Goal: Task Accomplishment & Management: Complete application form

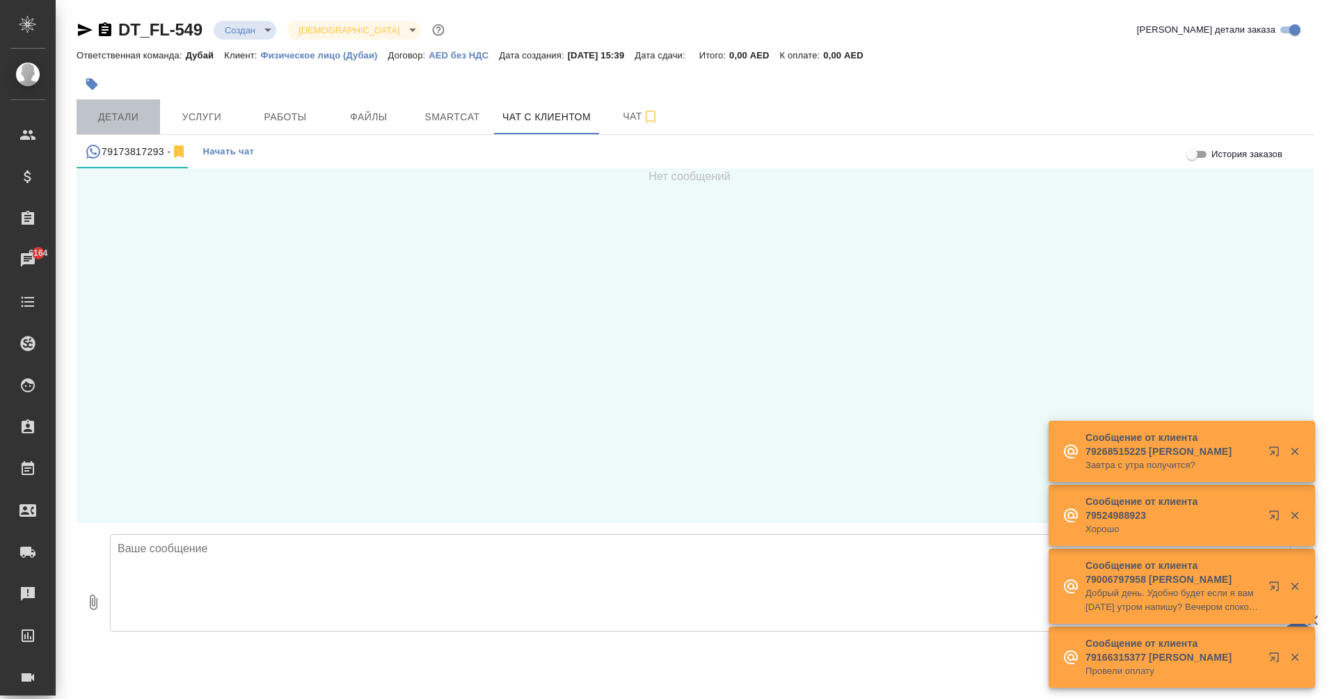
click at [106, 130] on button "Детали" at bounding box center [118, 116] width 83 height 35
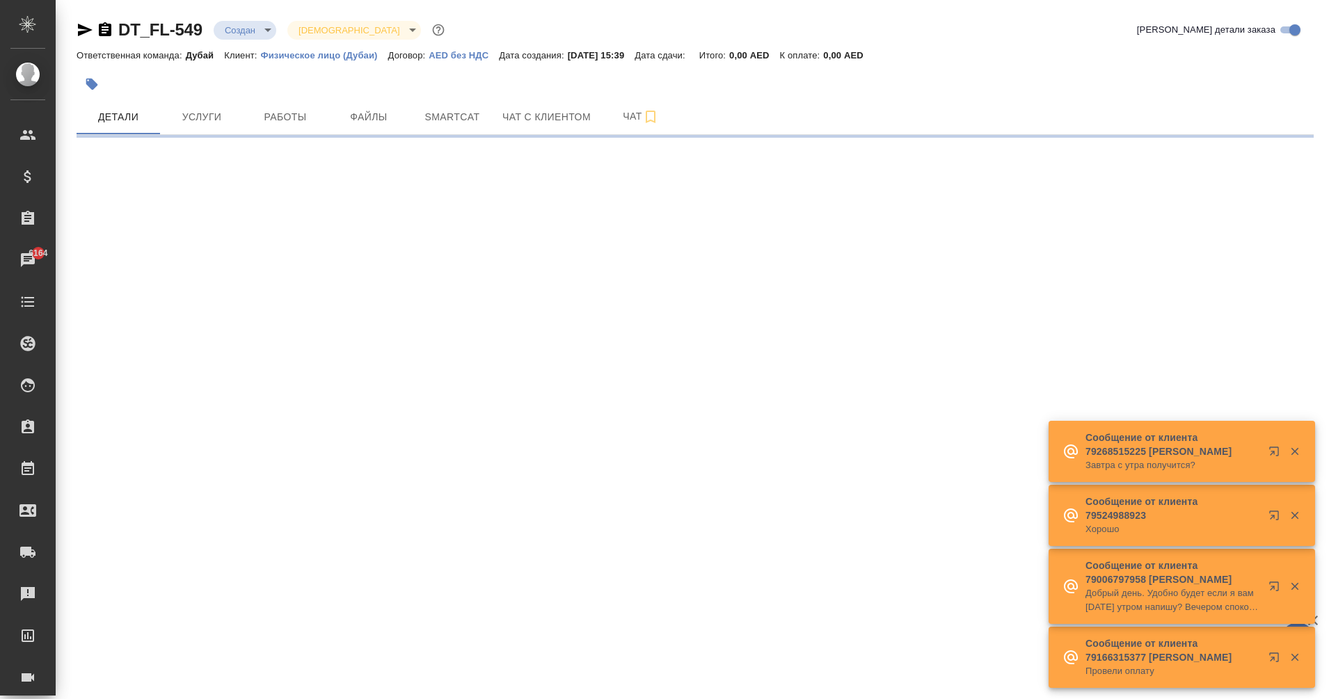
select select "RU"
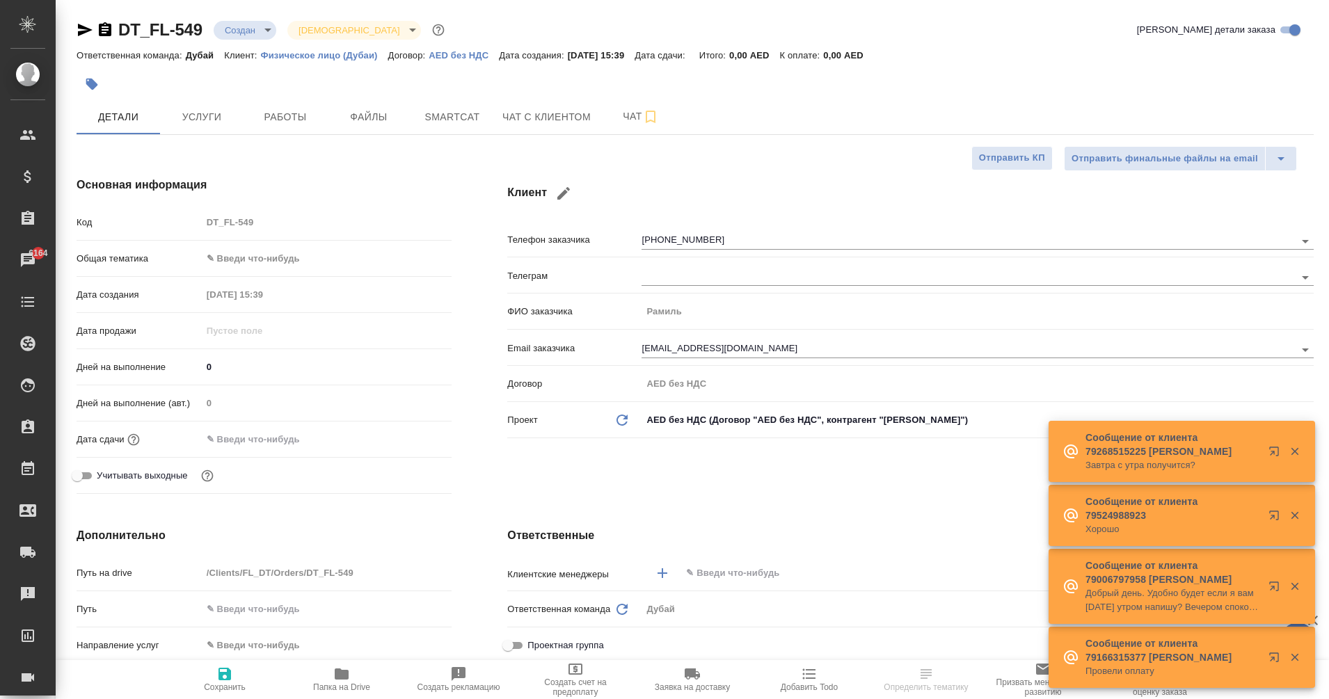
type textarea "x"
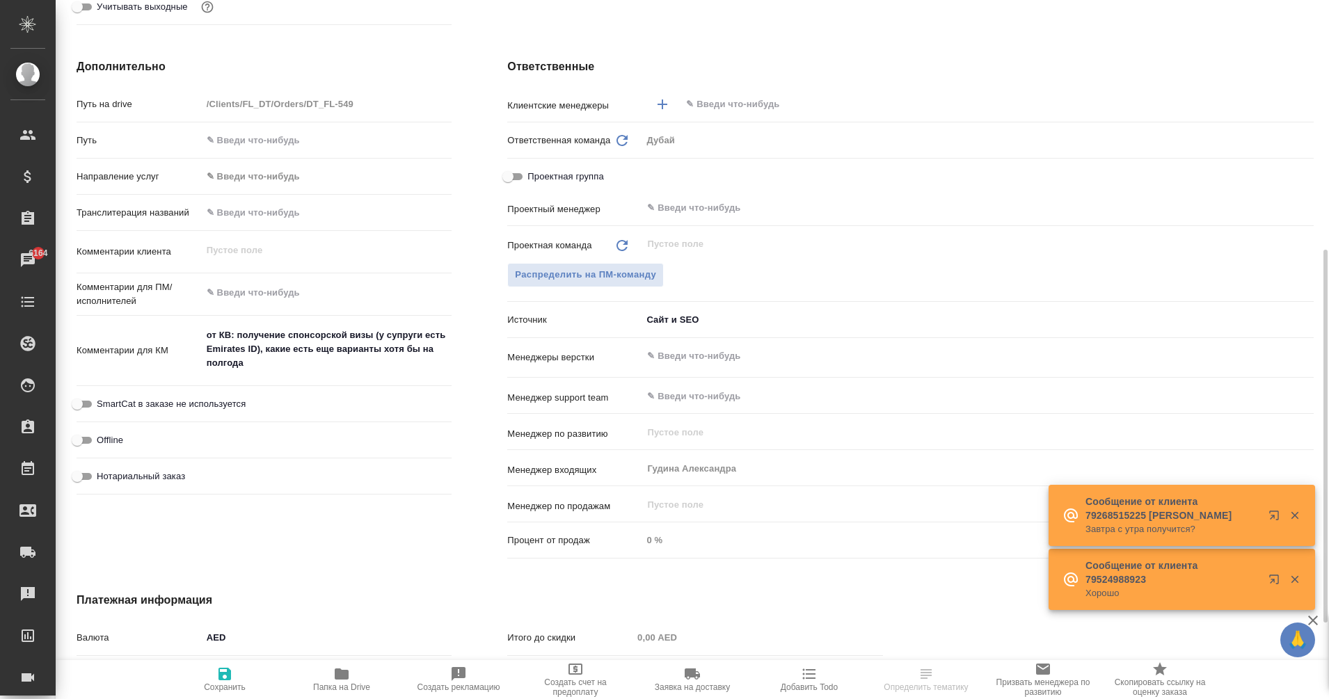
scroll to position [468, 0]
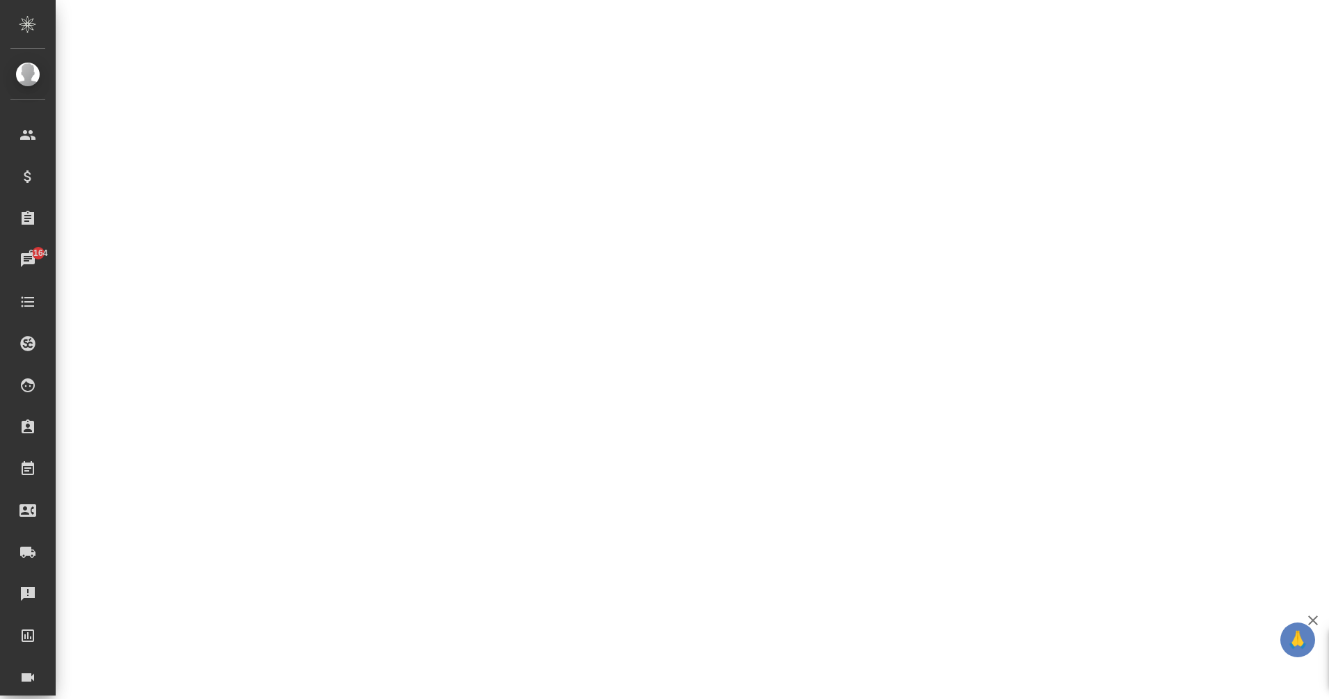
select select "RU"
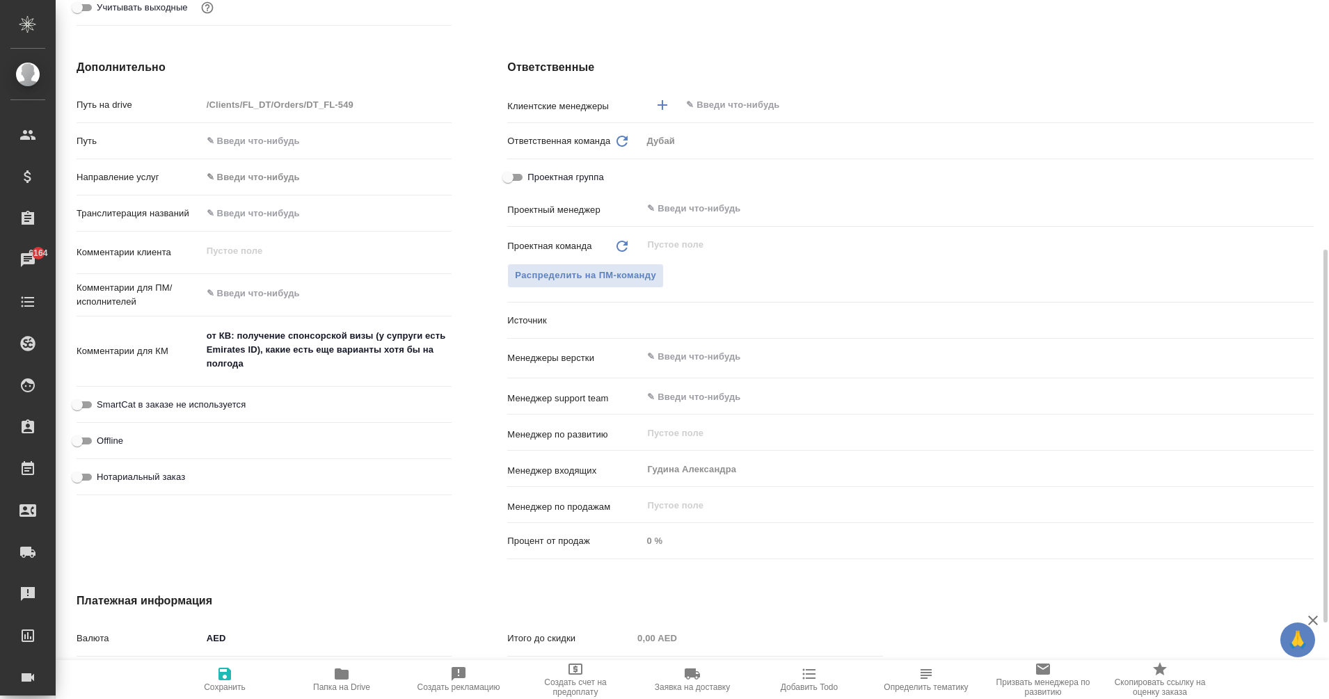
type textarea "x"
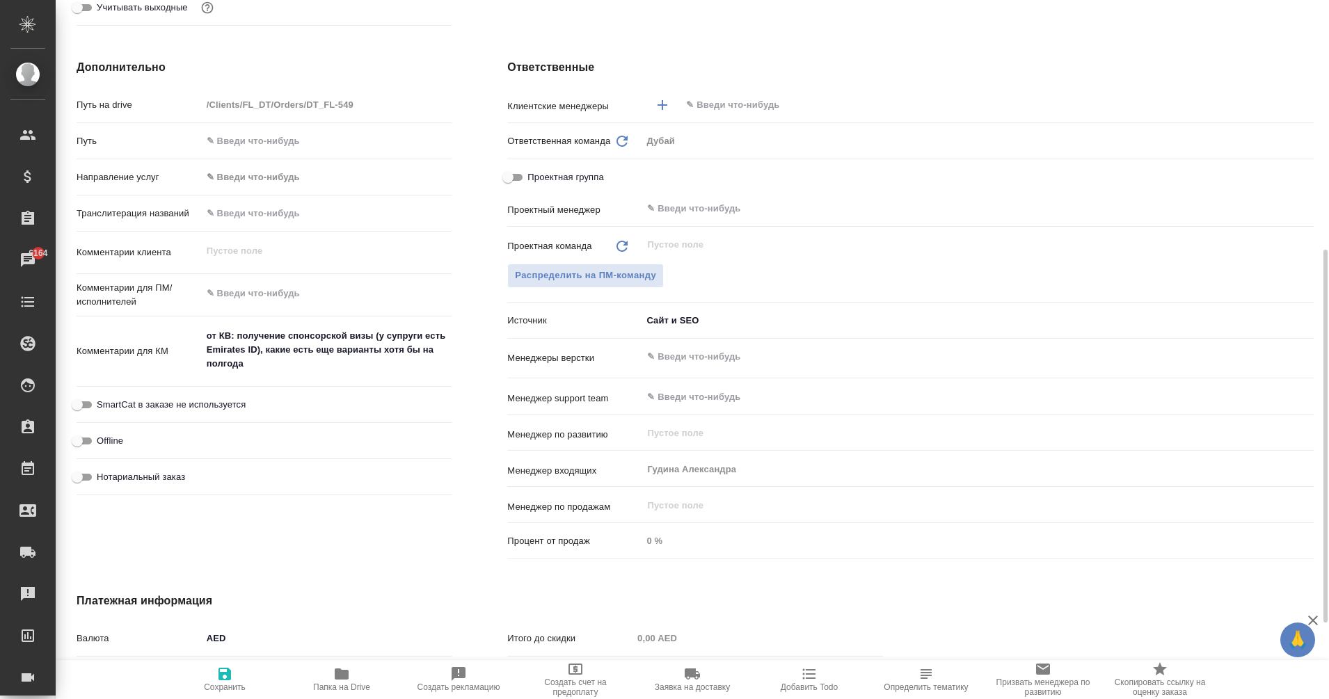
type textarea "x"
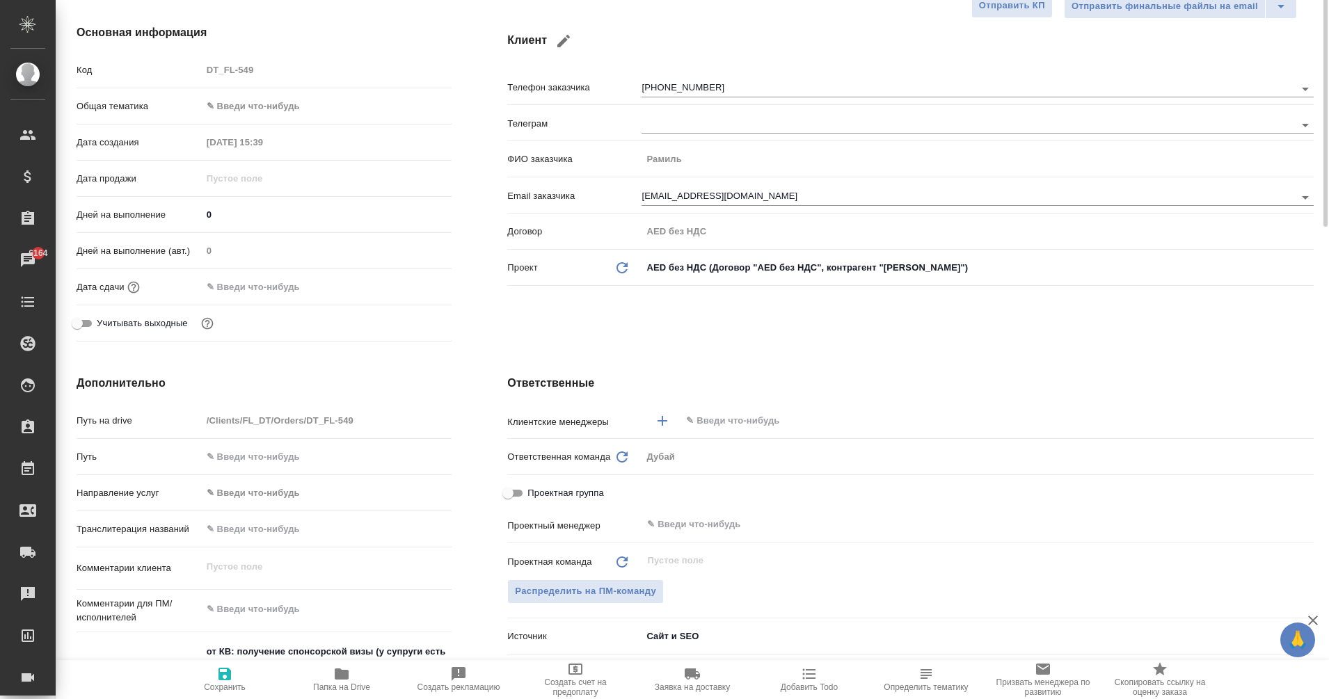
scroll to position [0, 0]
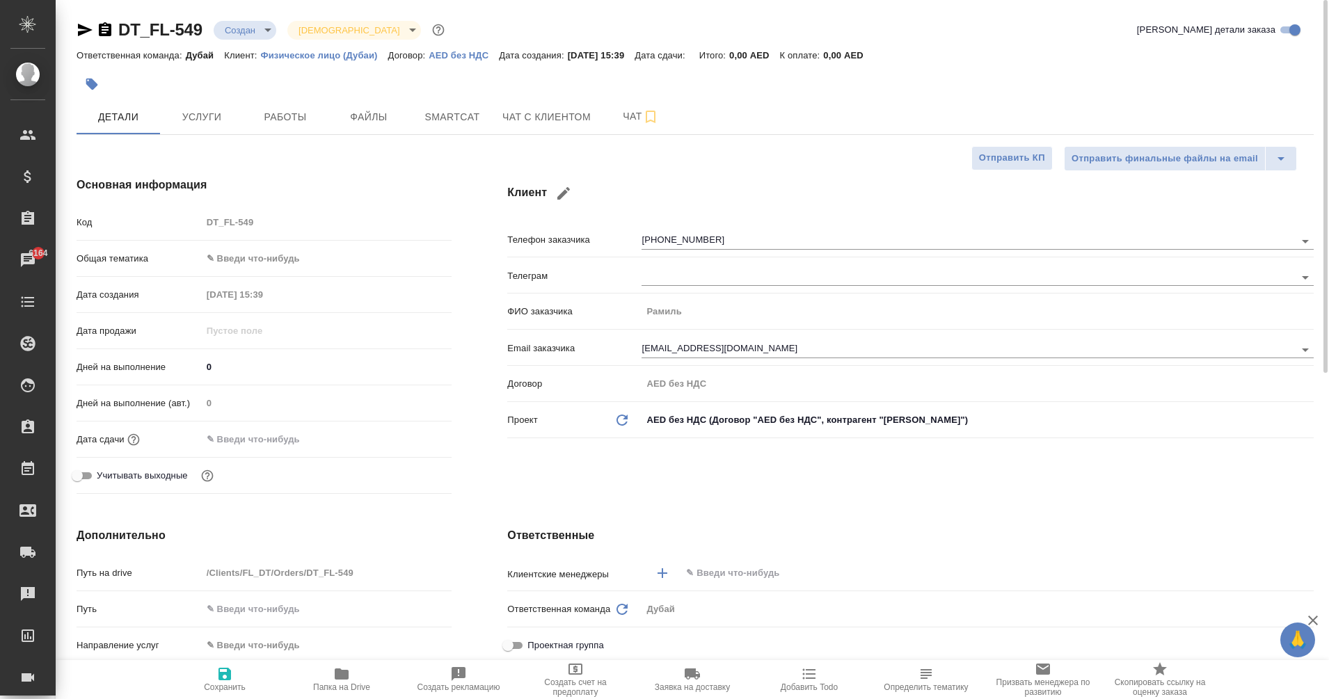
type textarea "x"
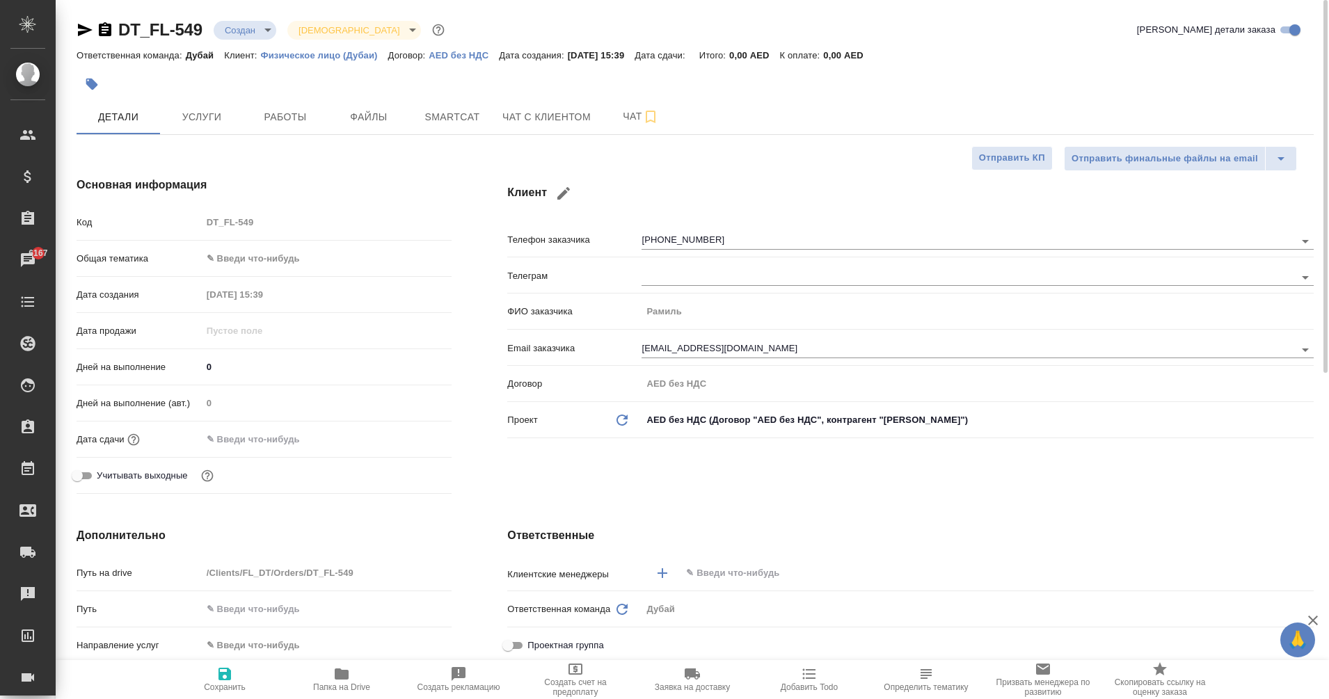
type textarea "x"
select select "RU"
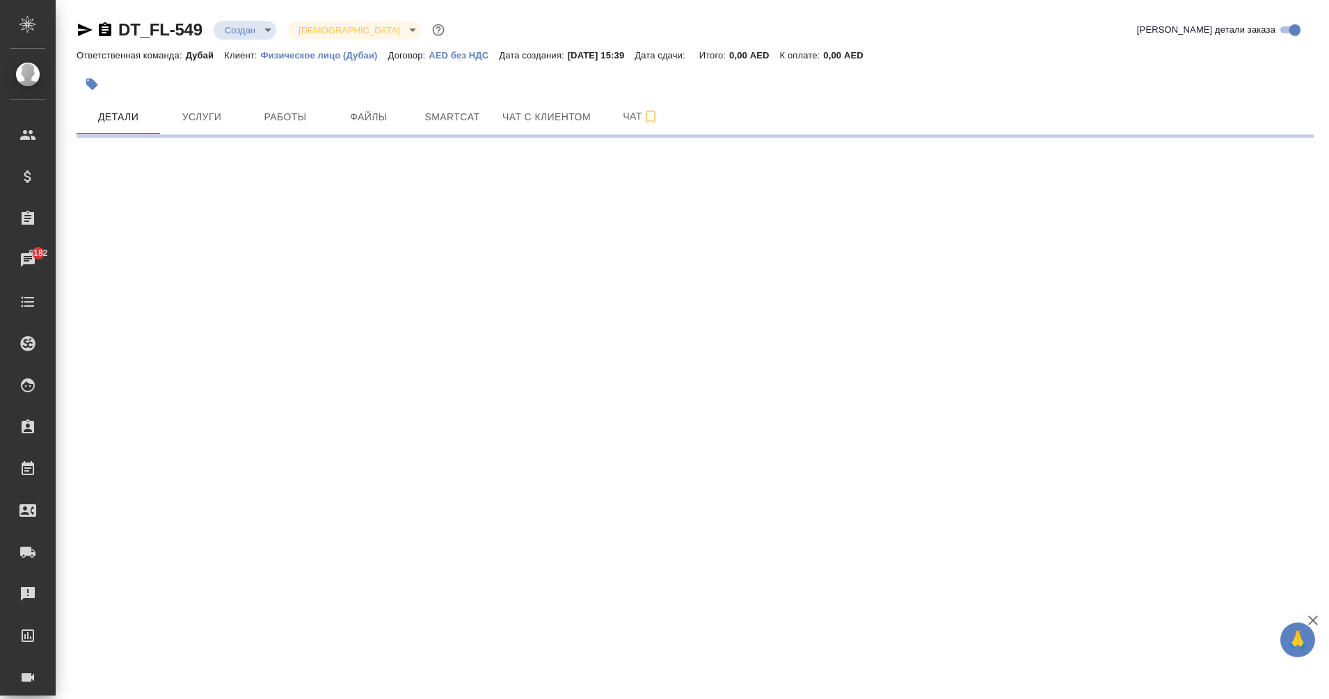
select select "RU"
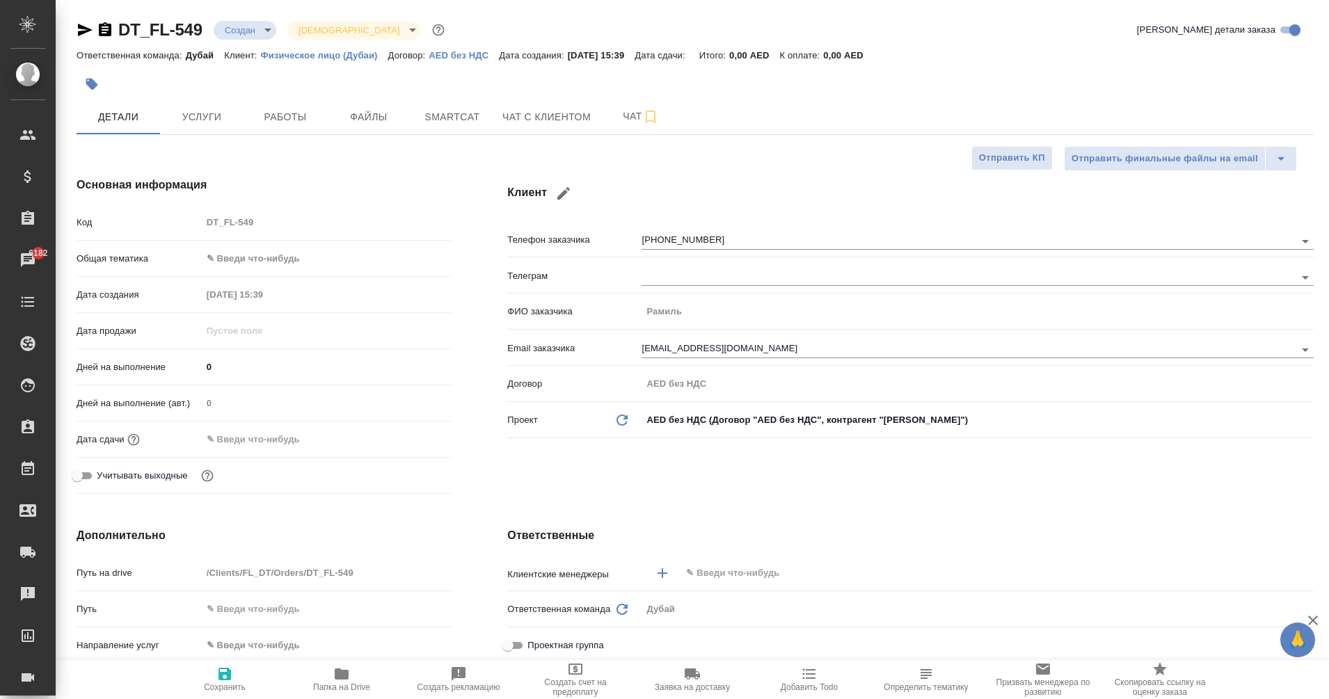
type textarea "x"
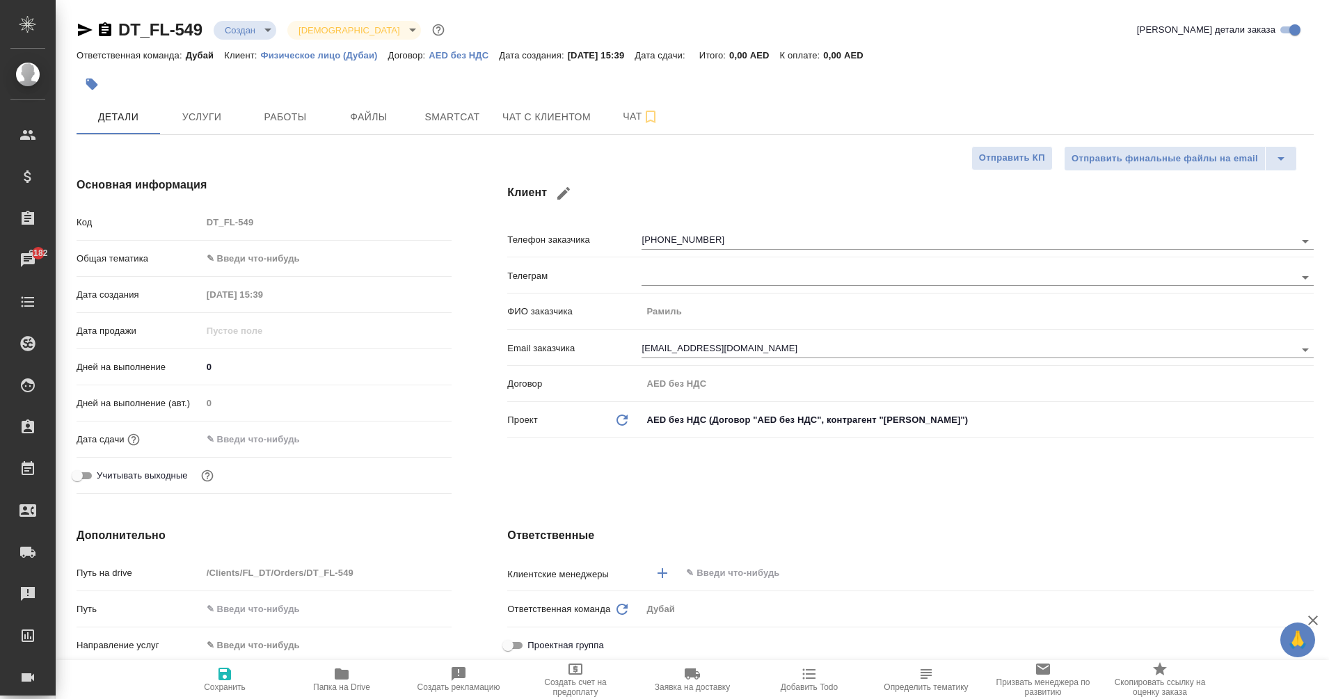
type textarea "x"
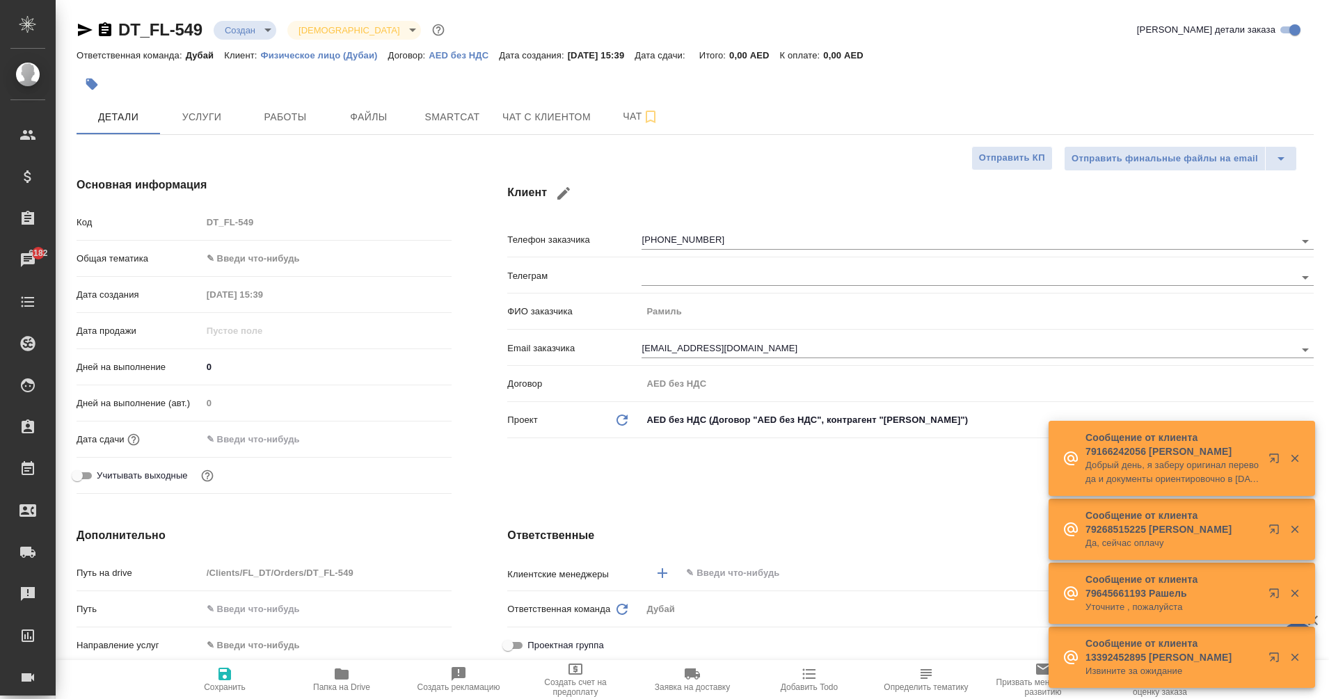
type textarea "x"
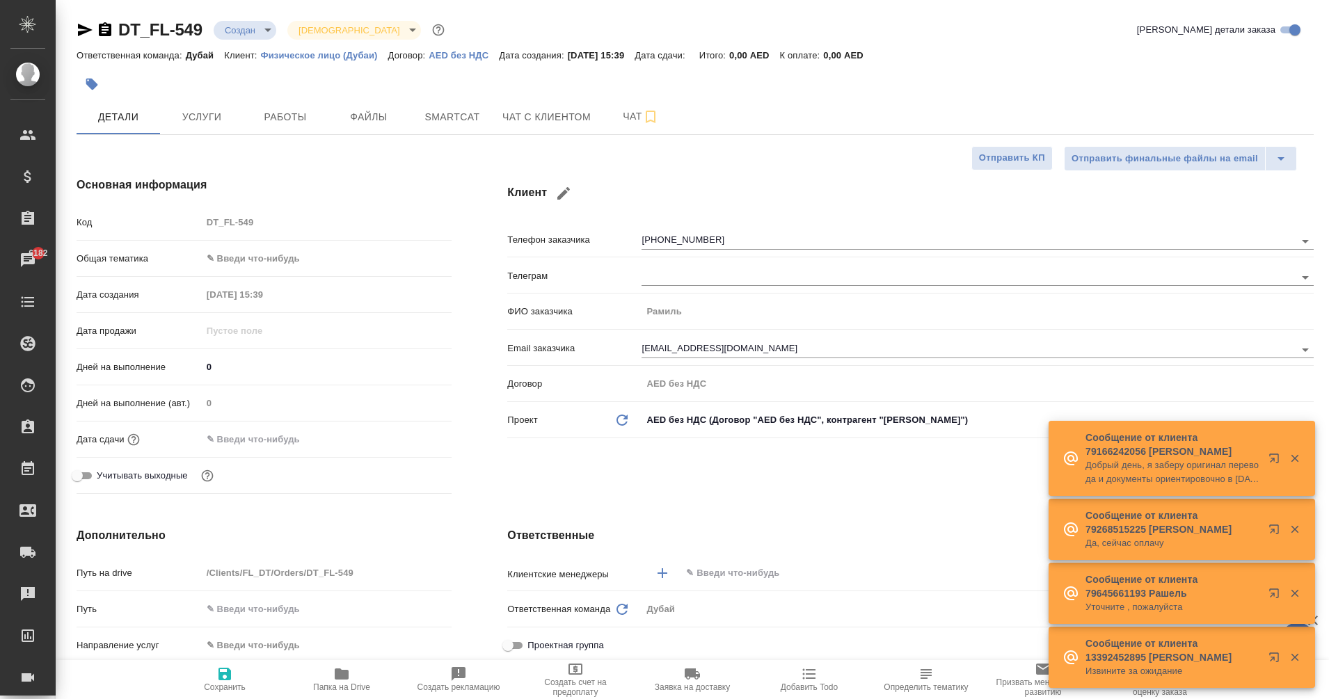
type textarea "x"
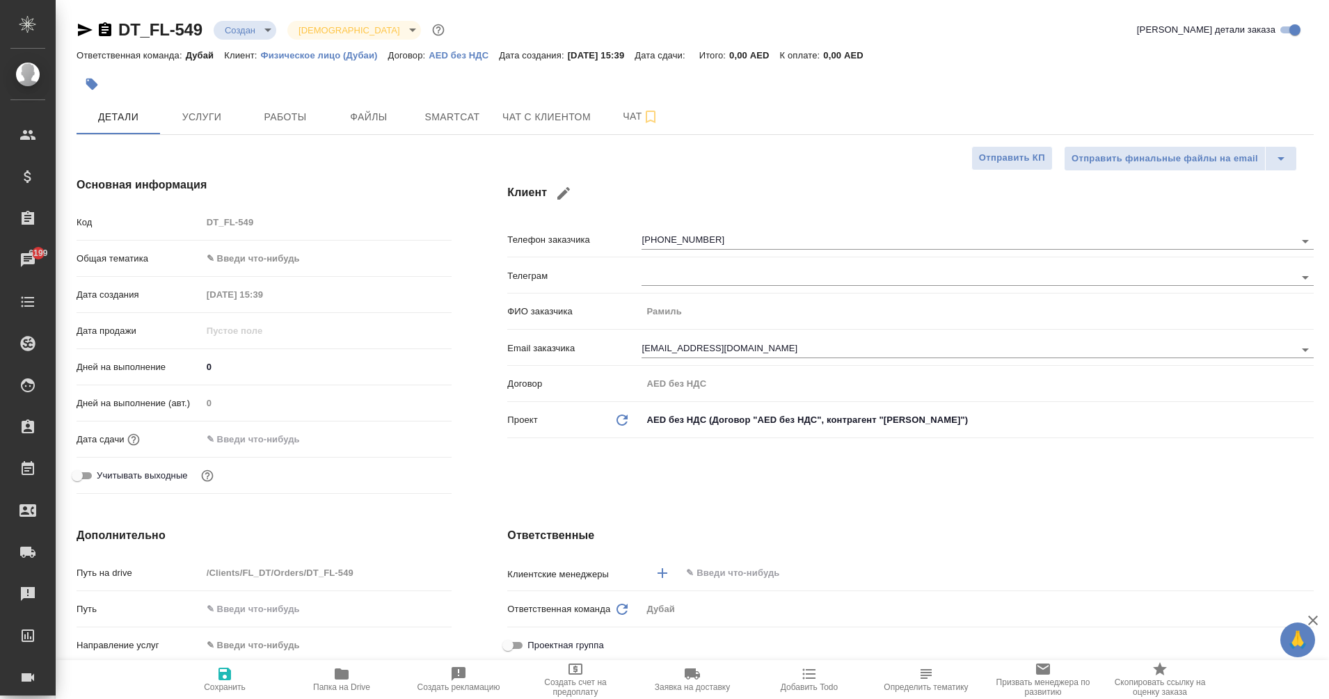
type textarea "x"
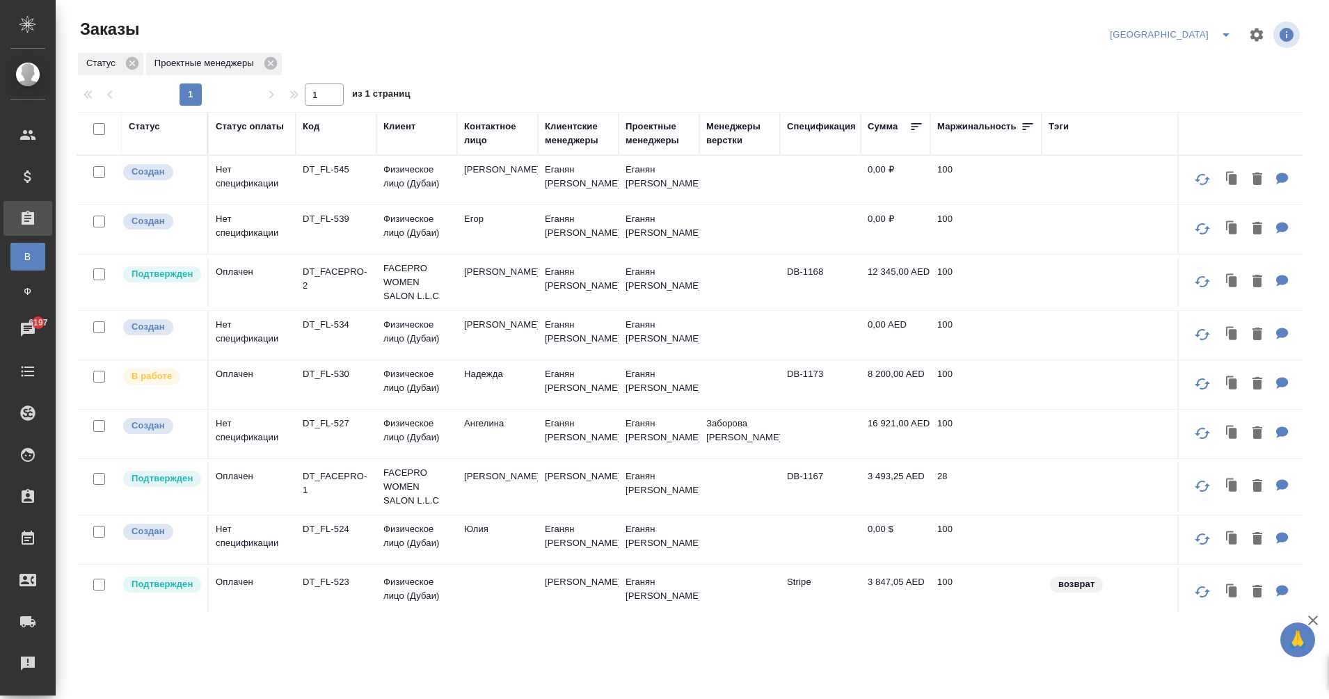
click at [1228, 38] on icon "split button" at bounding box center [1225, 34] width 17 height 17
click at [1185, 64] on li "стандартные настройки" at bounding box center [1210, 62] width 132 height 22
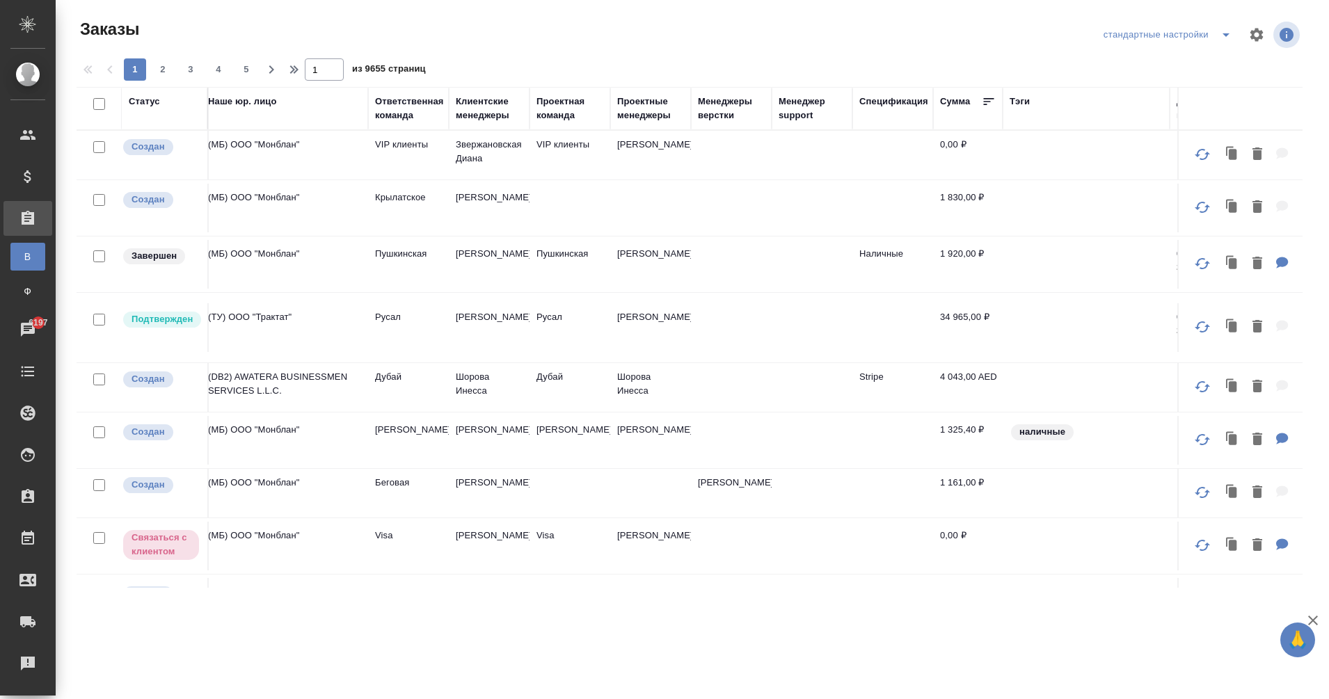
scroll to position [0, 888]
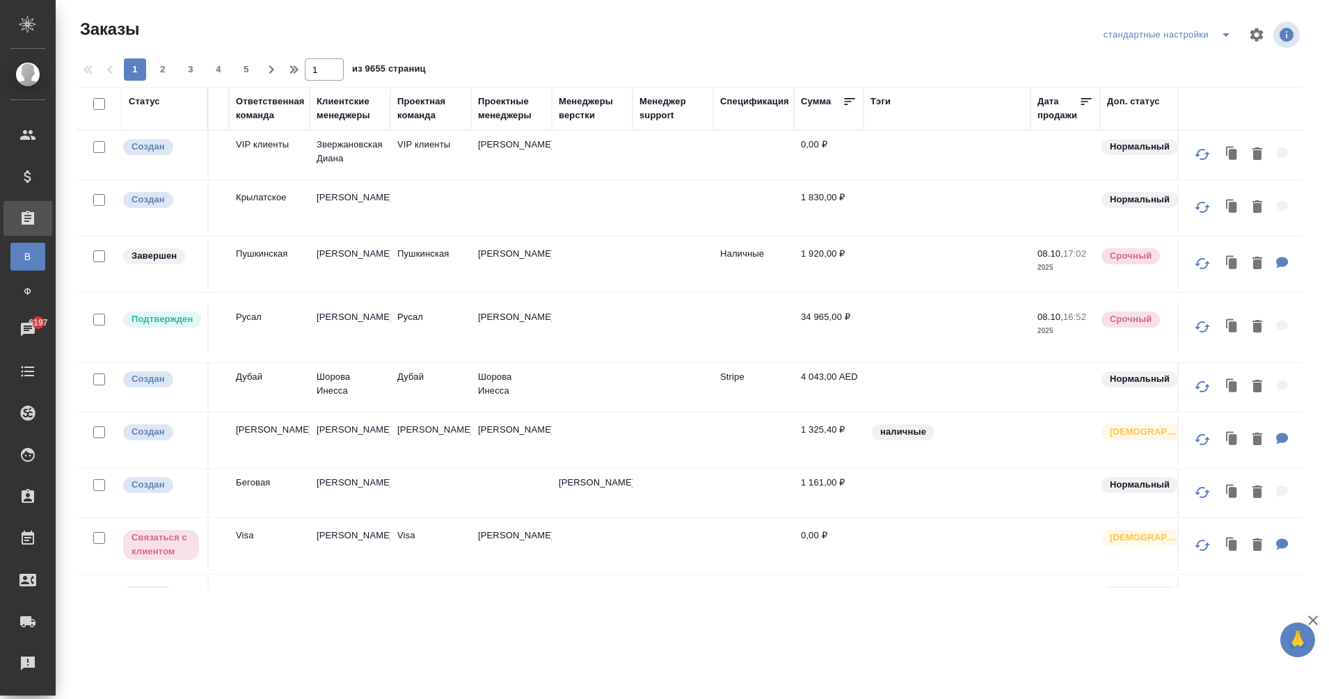
click at [886, 106] on div "Тэги" at bounding box center [880, 102] width 20 height 14
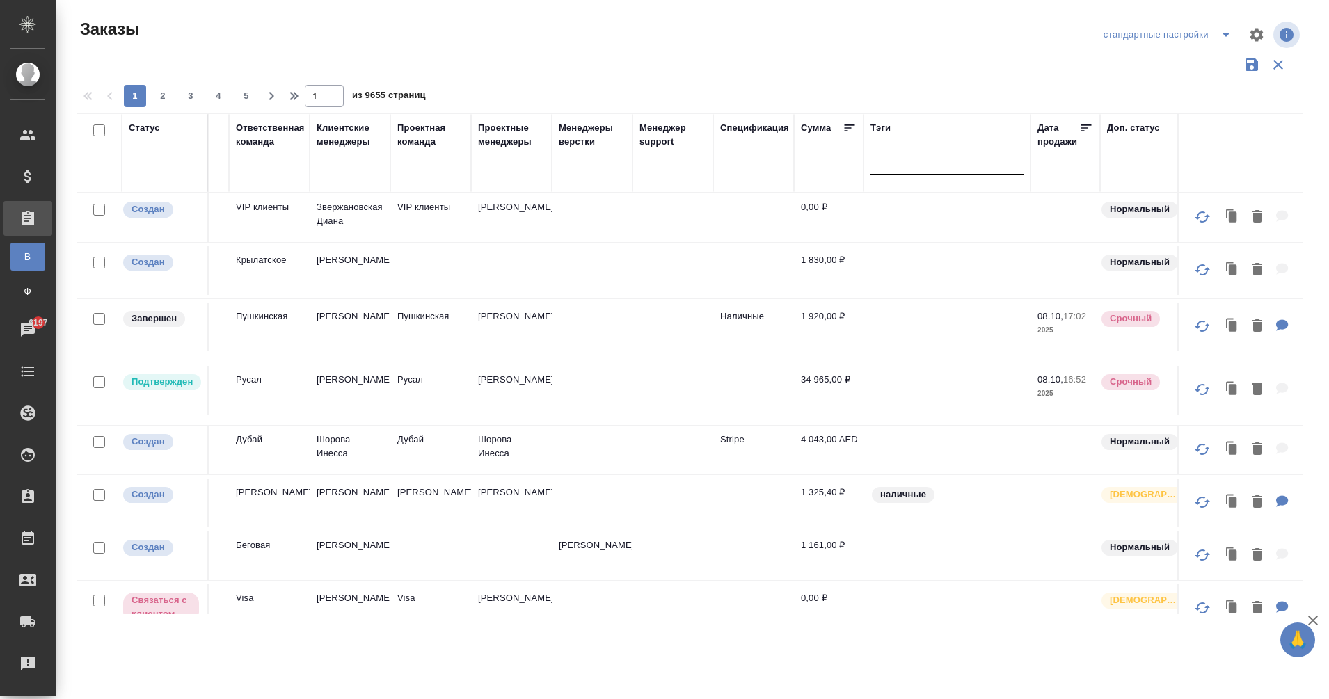
click at [897, 157] on div at bounding box center [946, 161] width 153 height 20
type input "сент"
click at [905, 155] on div "сент" at bounding box center [946, 161] width 153 height 20
click at [904, 158] on div "сент" at bounding box center [946, 161] width 153 height 20
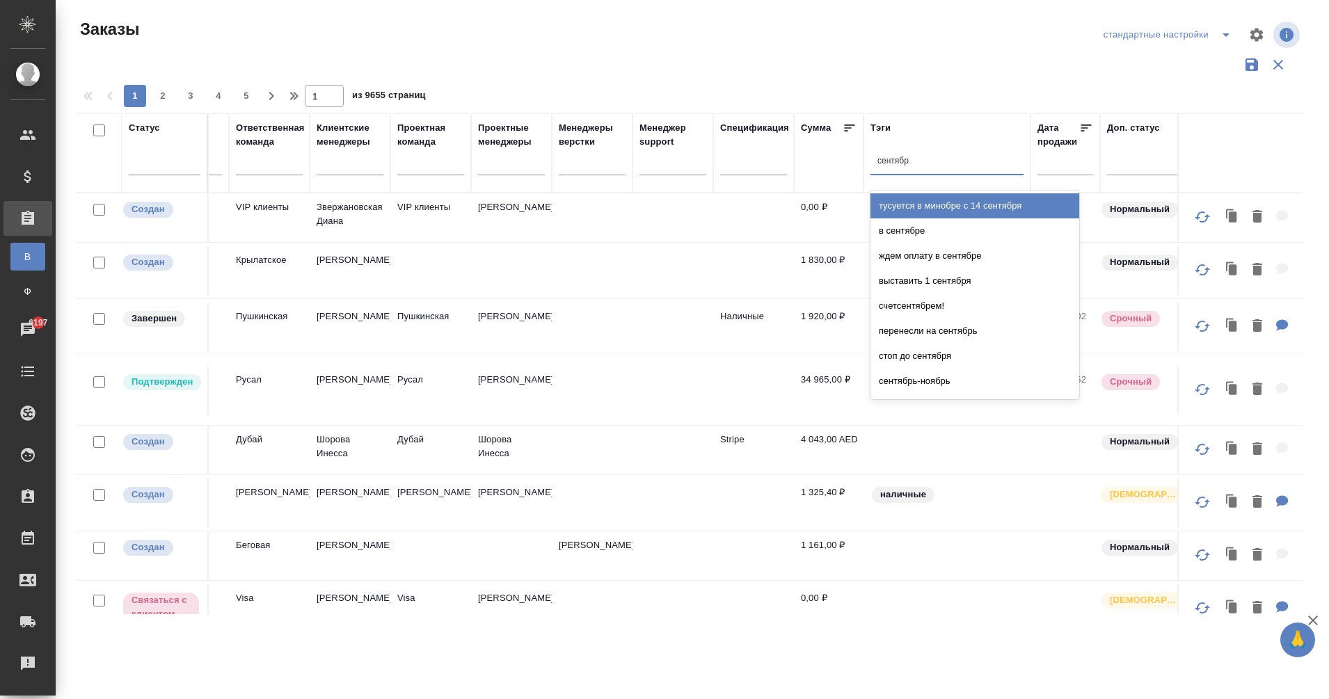
type input "сентябрь"
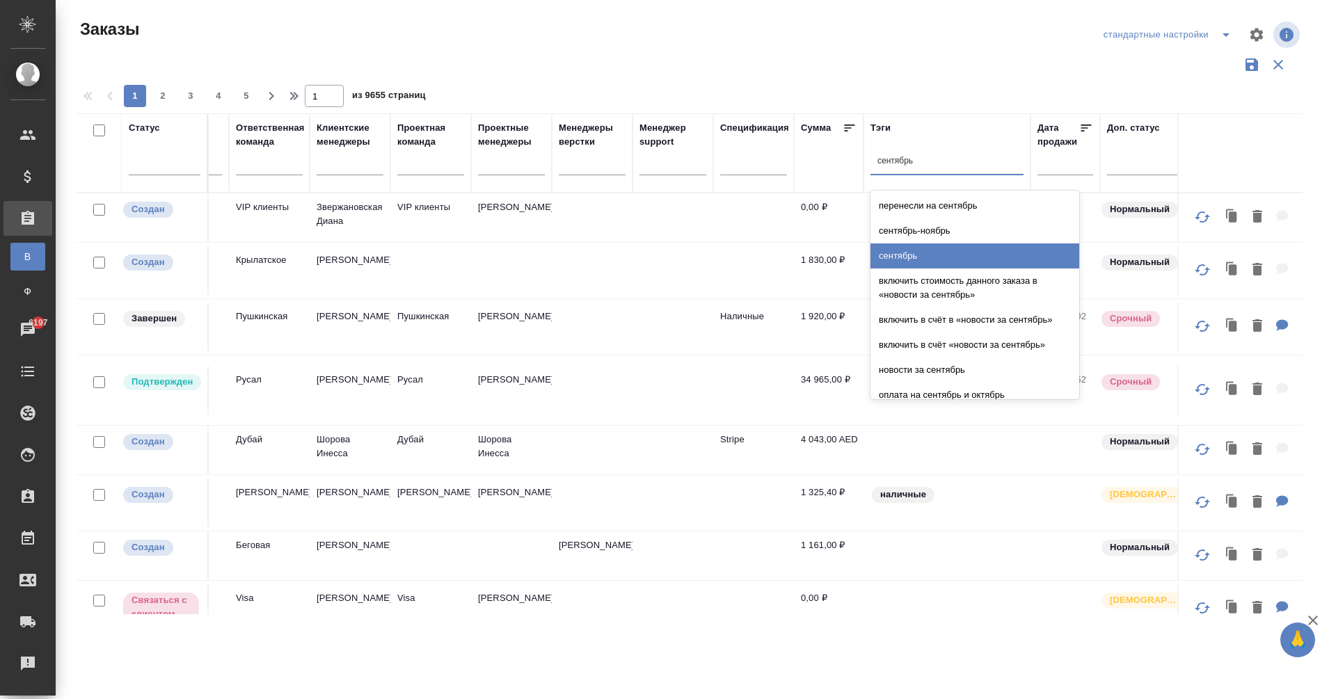
click at [932, 250] on div "сентябрь" at bounding box center [974, 255] width 209 height 25
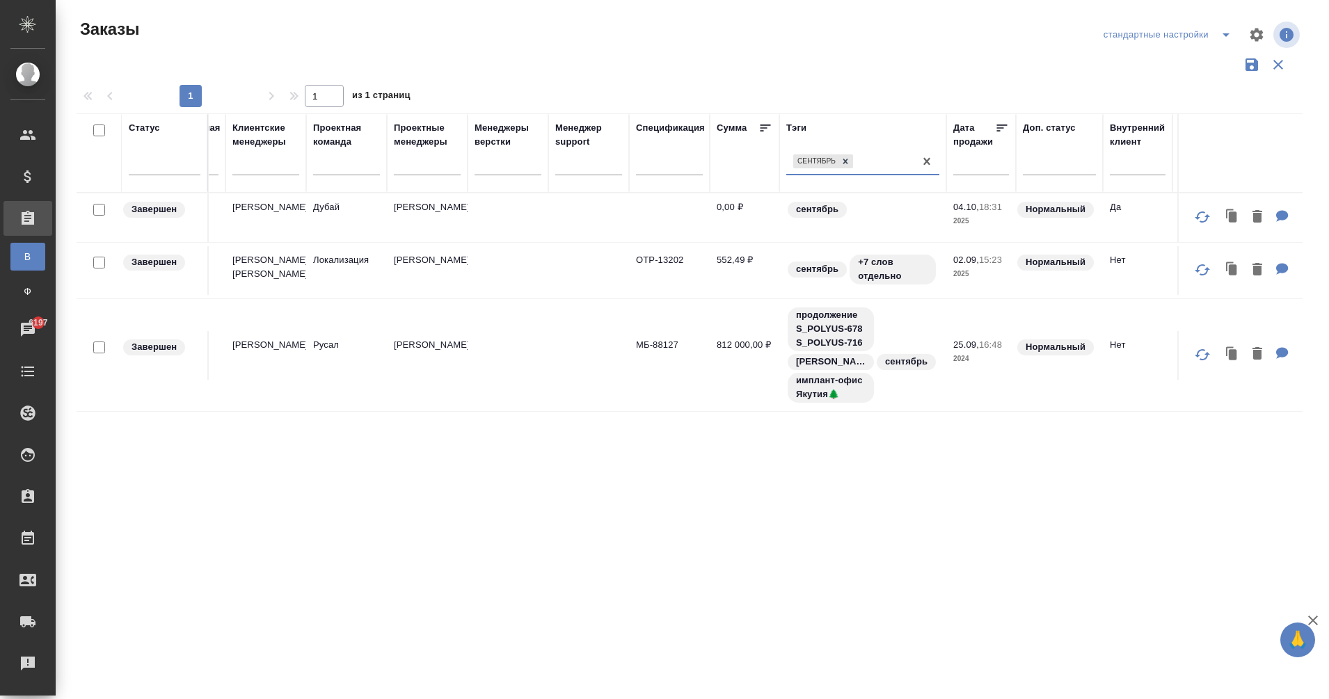
scroll to position [0, 986]
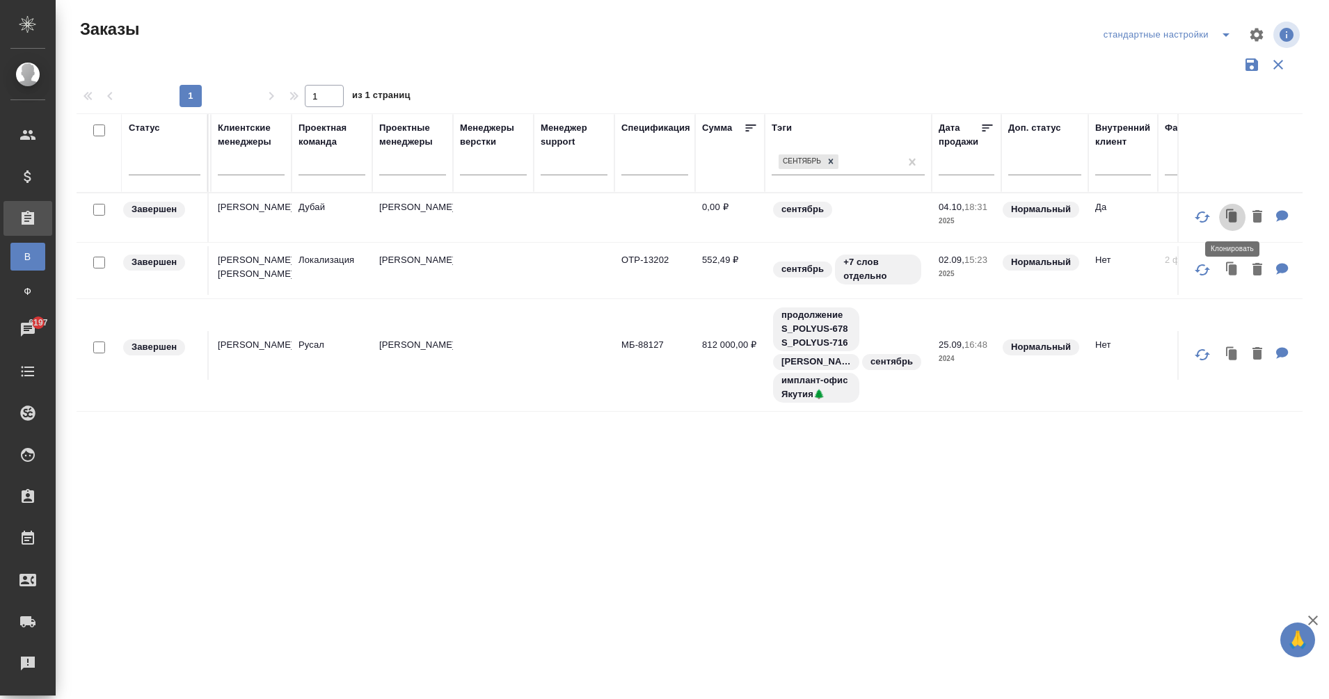
click at [1226, 211] on icon "button" at bounding box center [1230, 213] width 8 height 9
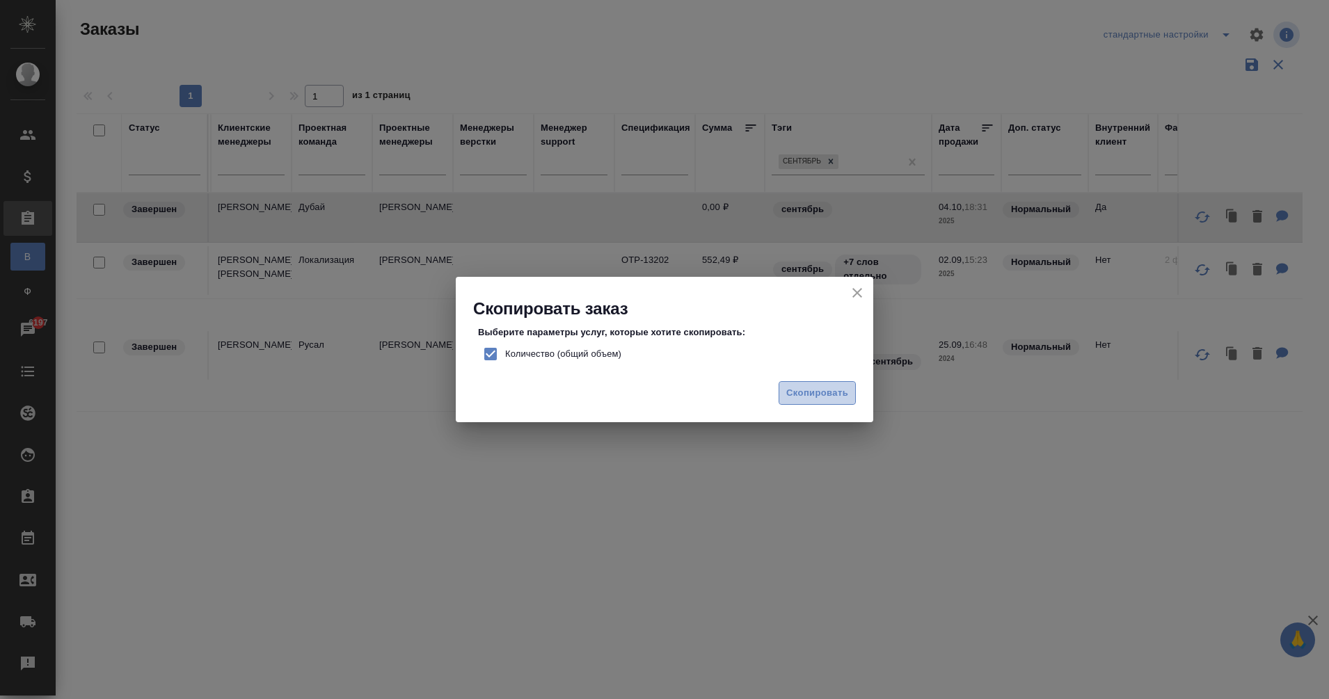
click at [804, 384] on button "Скопировать" at bounding box center [816, 393] width 77 height 24
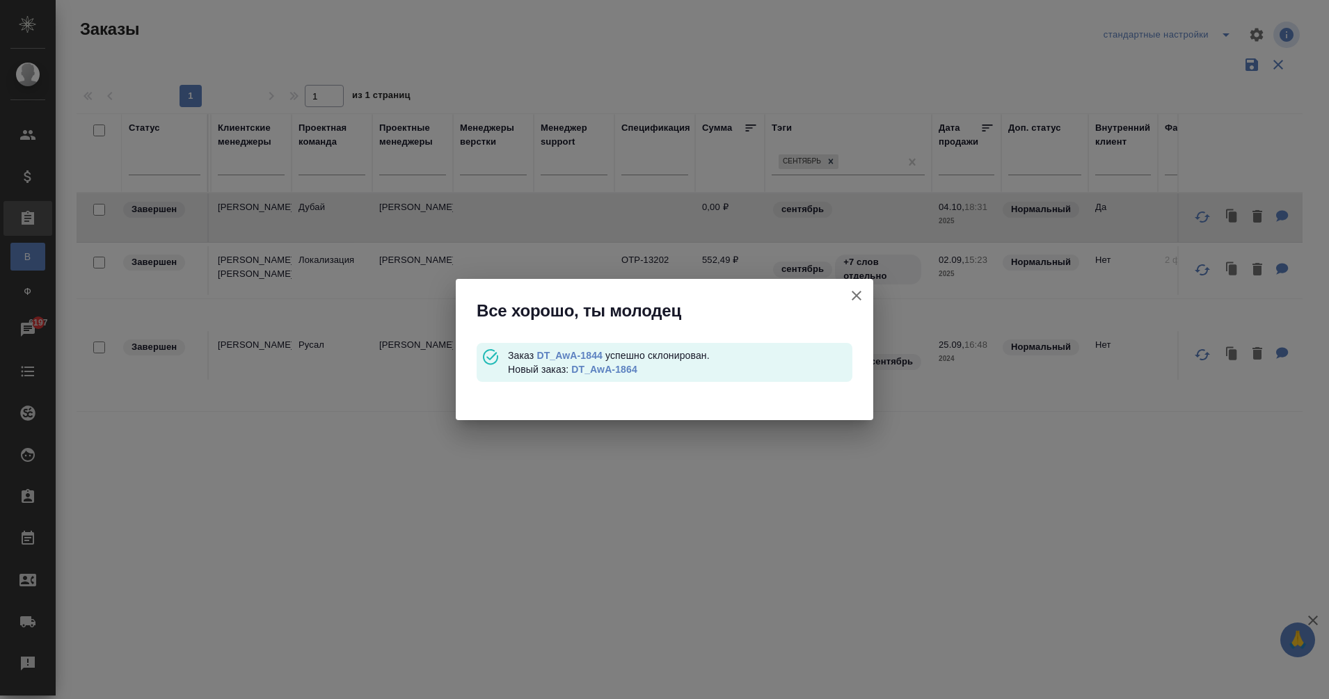
click at [590, 368] on link "DT_AwA-1864" at bounding box center [604, 369] width 66 height 11
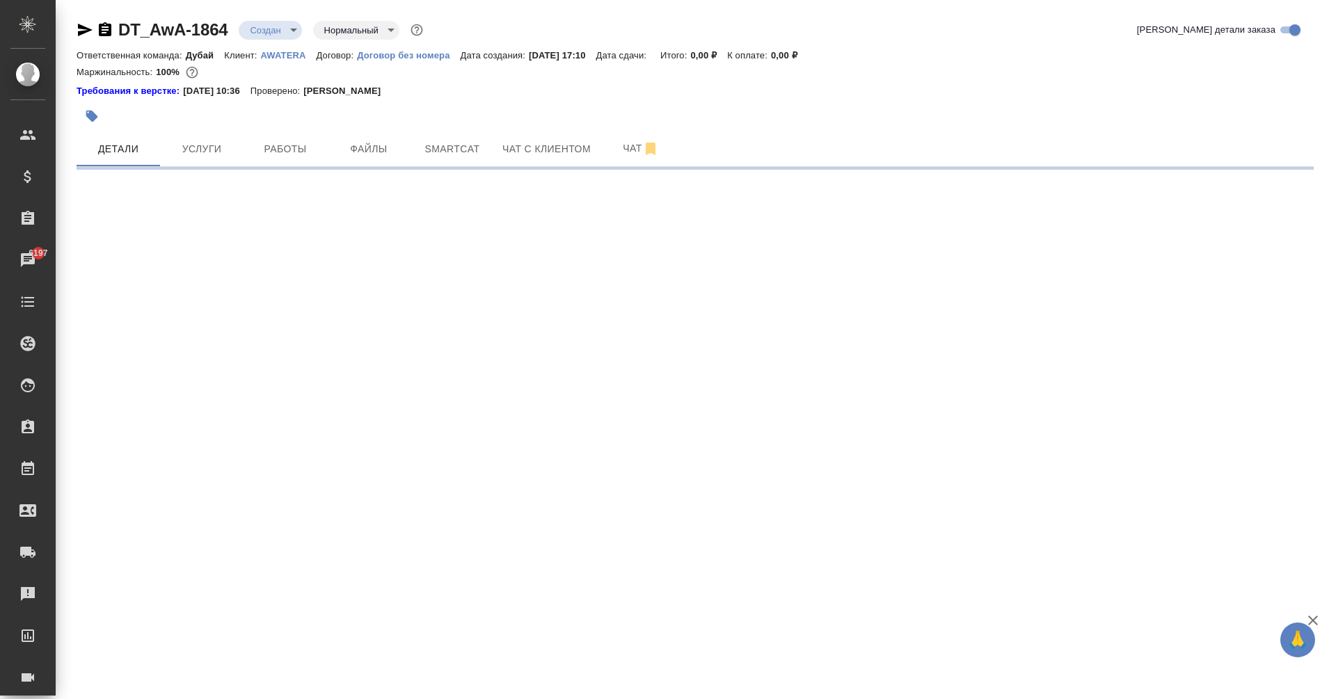
select select "RU"
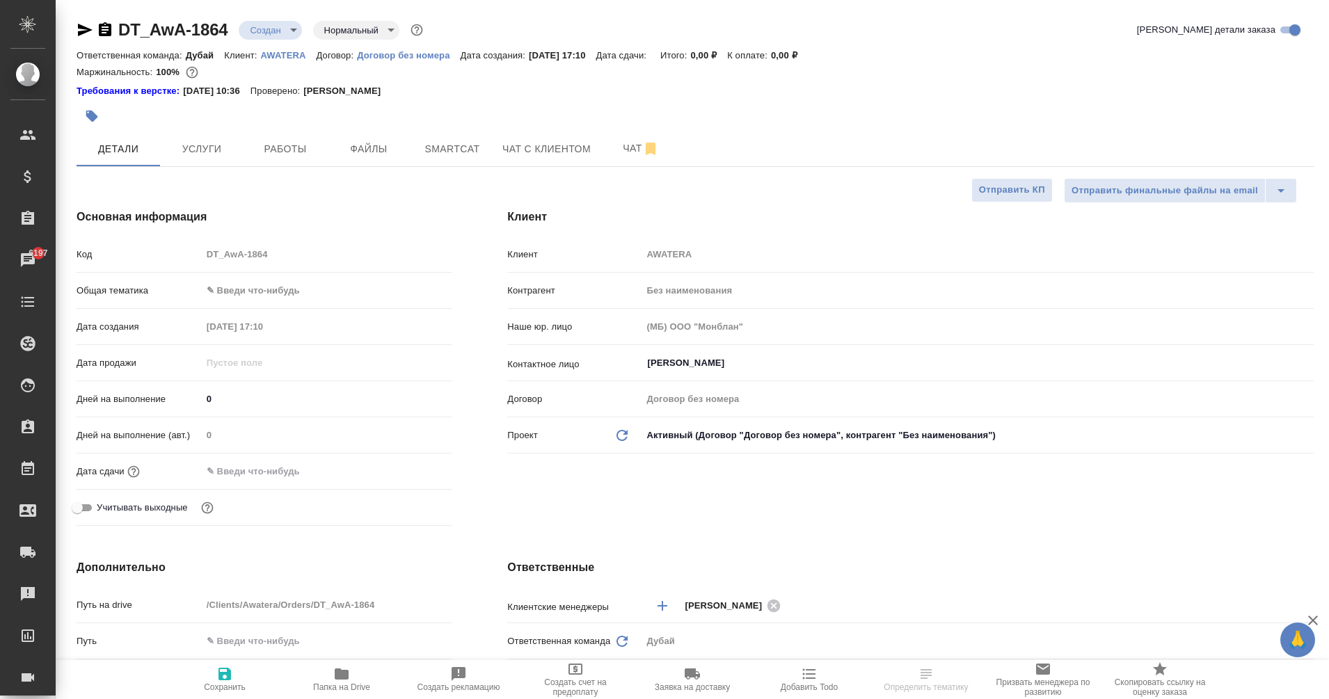
type textarea "x"
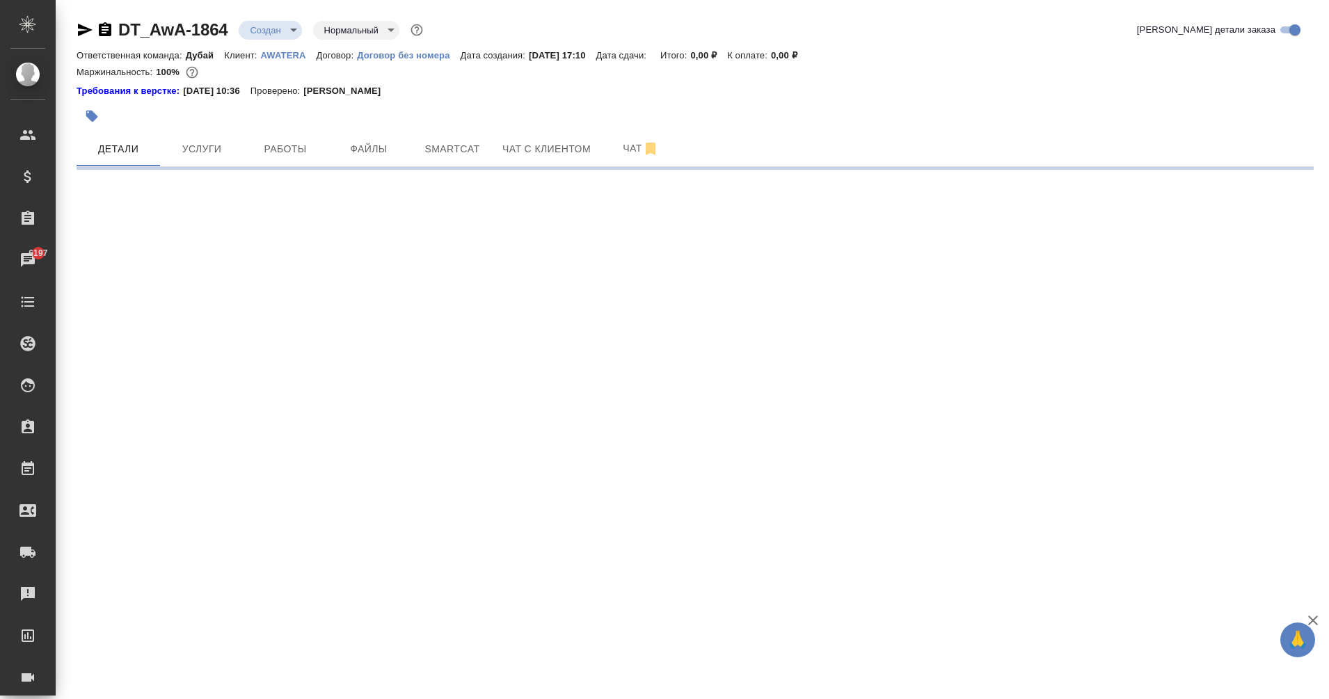
select select "RU"
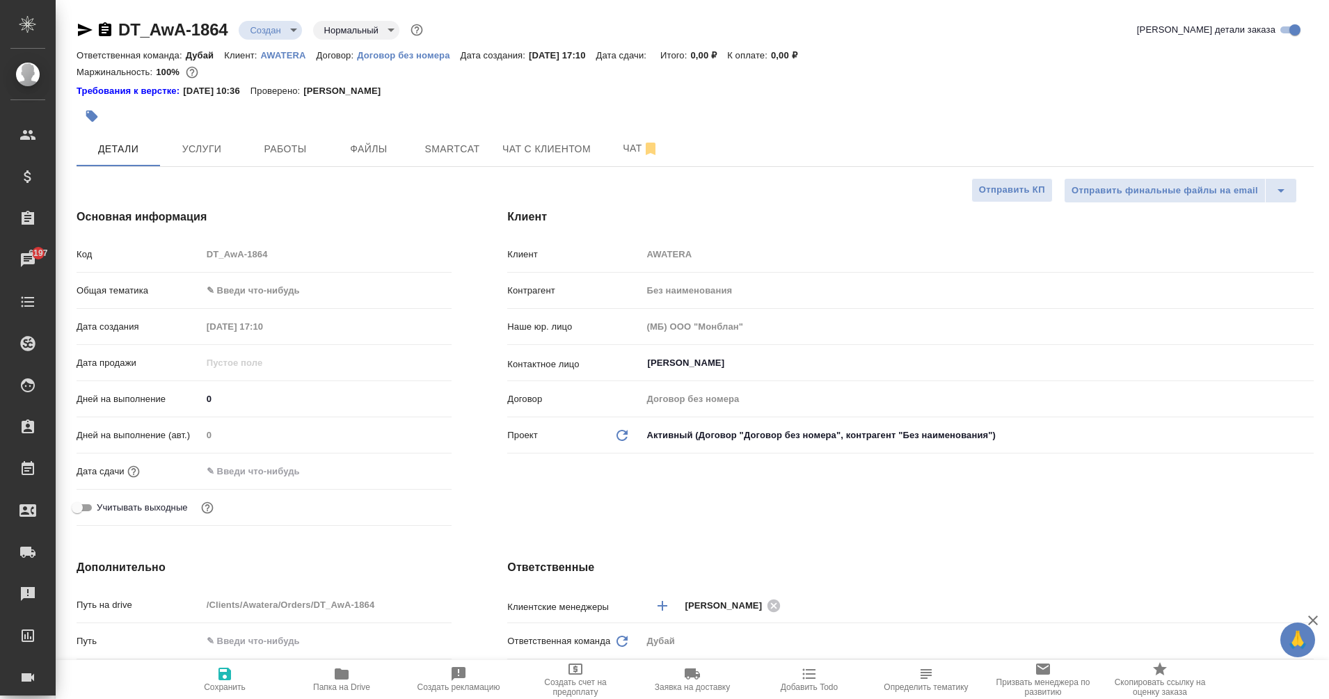
type textarea "x"
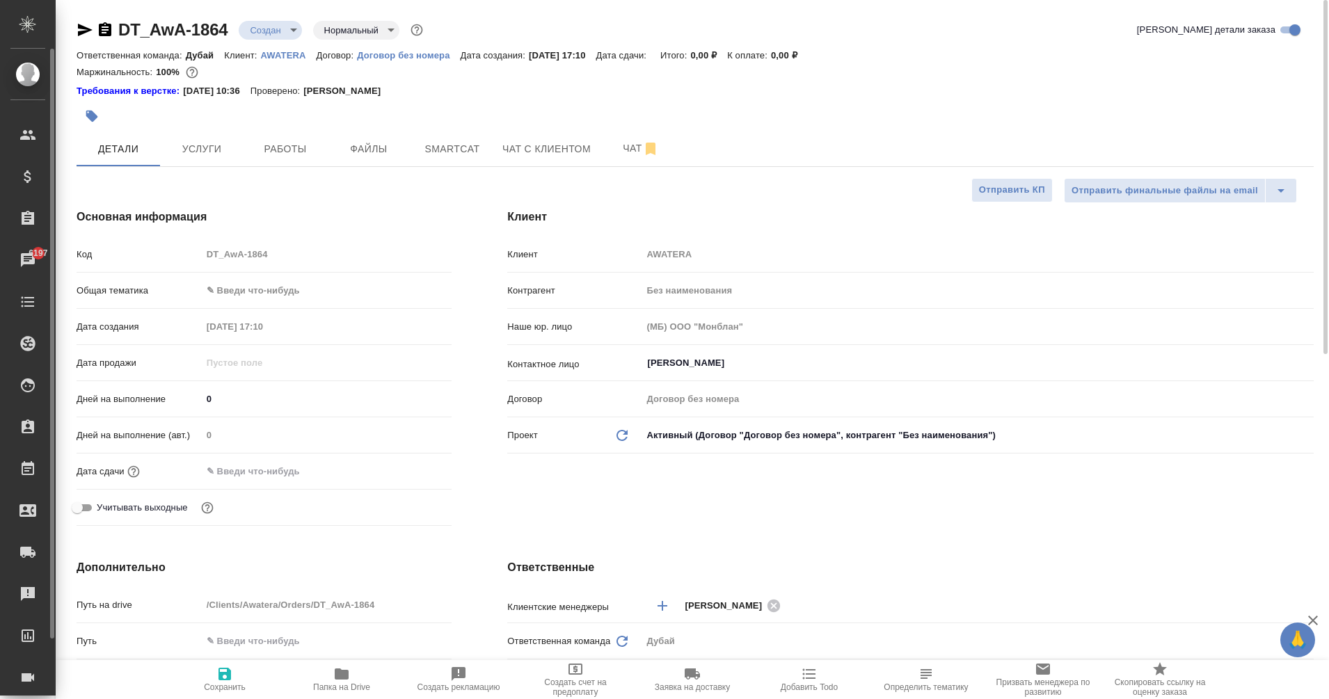
type textarea "x"
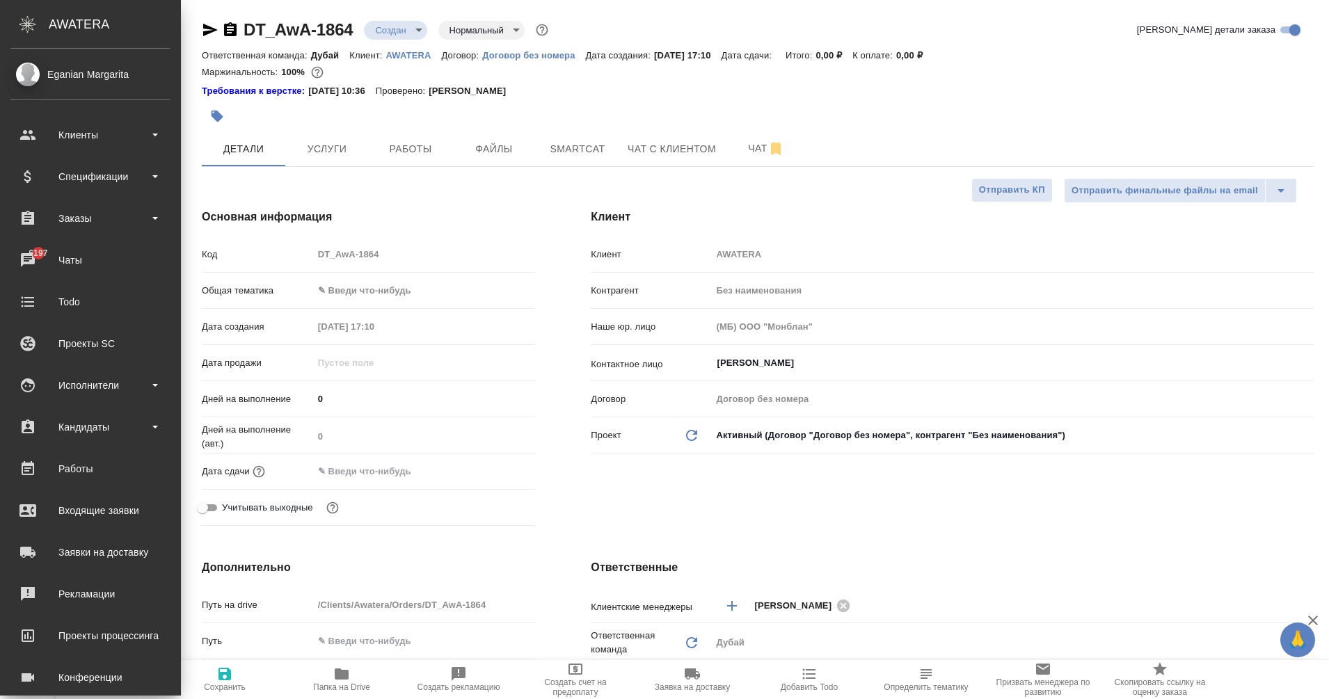
type textarea "x"
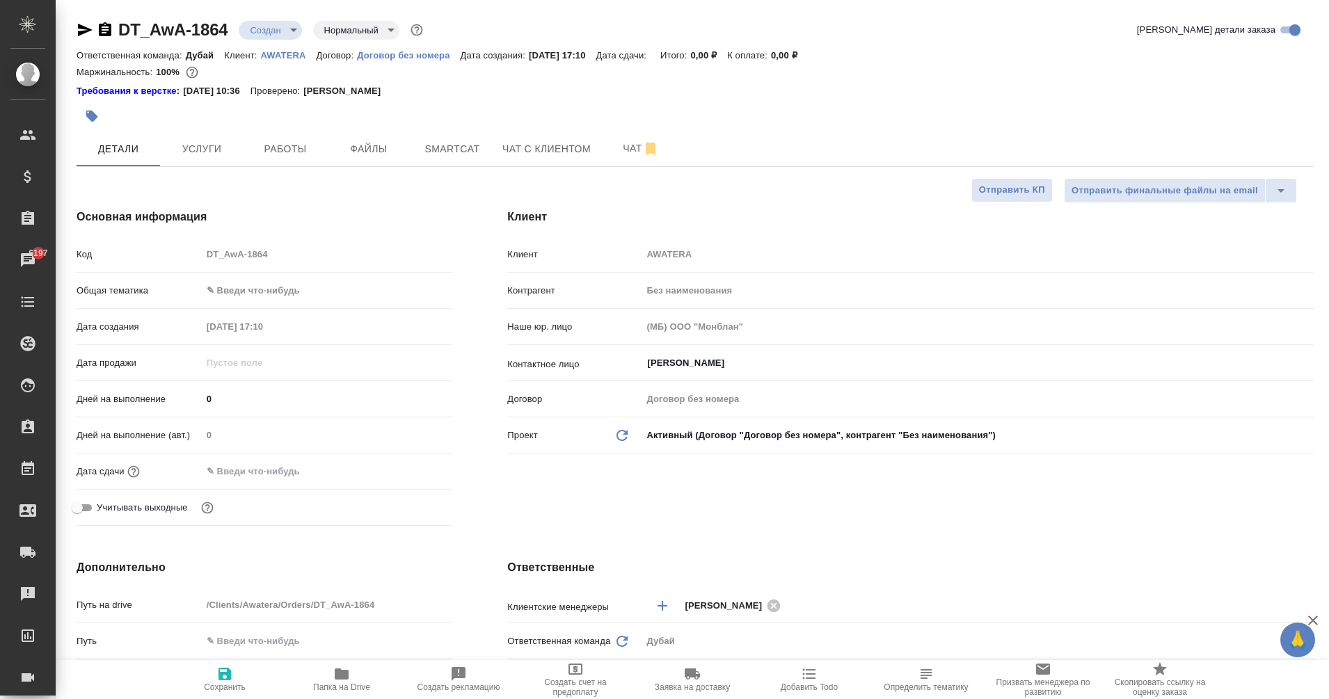
type textarea "x"
click at [225, 479] on input "text" at bounding box center [263, 471] width 122 height 20
click at [403, 470] on icon "button" at bounding box center [411, 471] width 17 height 17
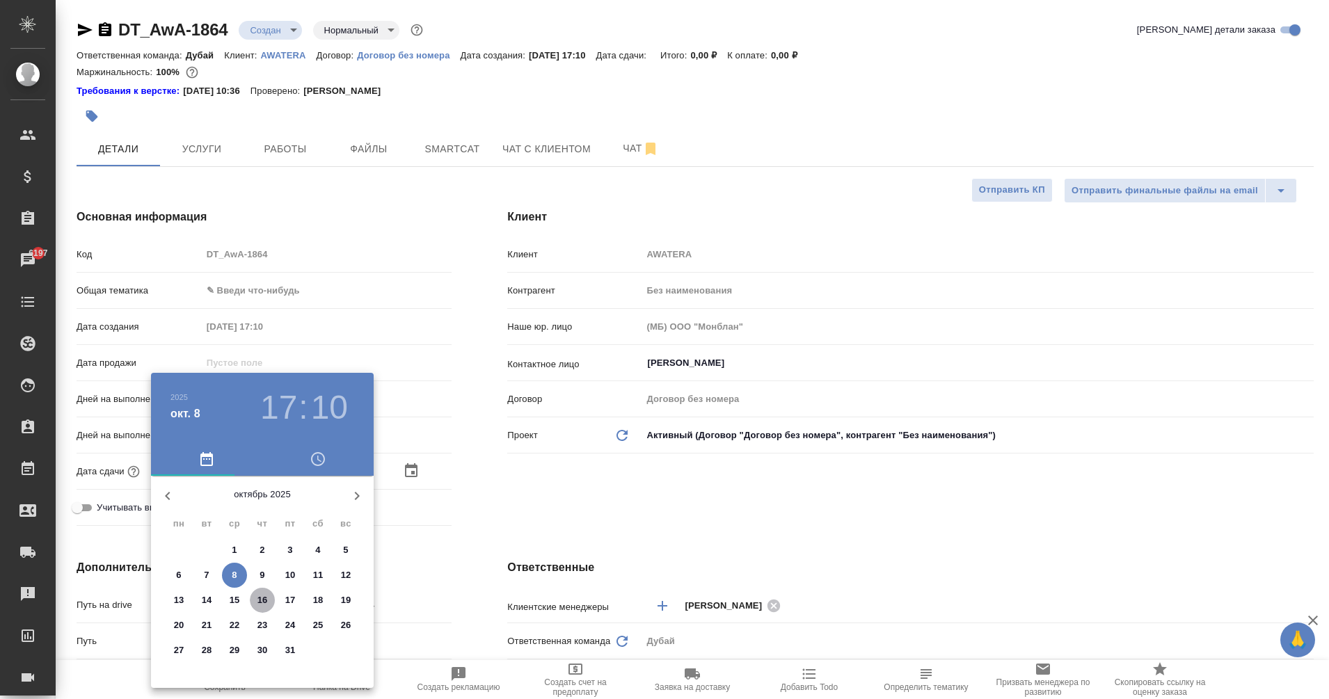
click at [257, 600] on p "16" at bounding box center [262, 600] width 10 height 14
type input "16.10.2025 17:10"
type textarea "x"
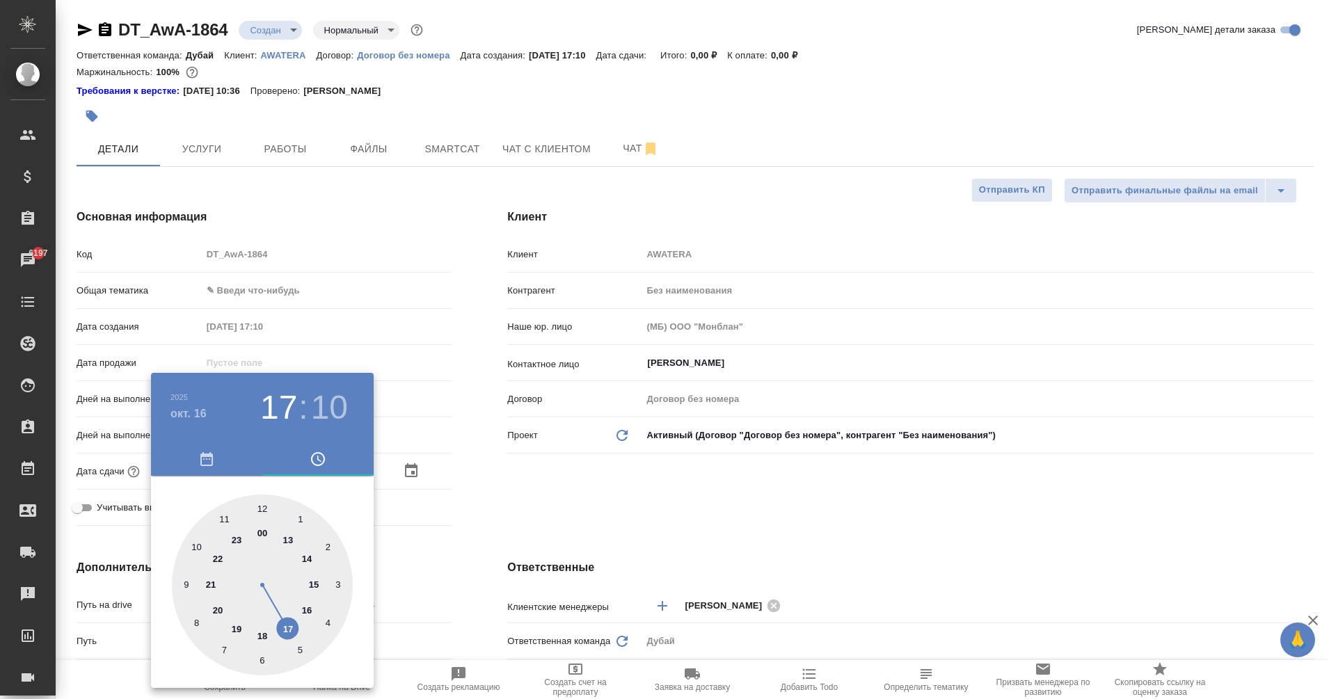
click at [744, 527] on div at bounding box center [664, 349] width 1329 height 699
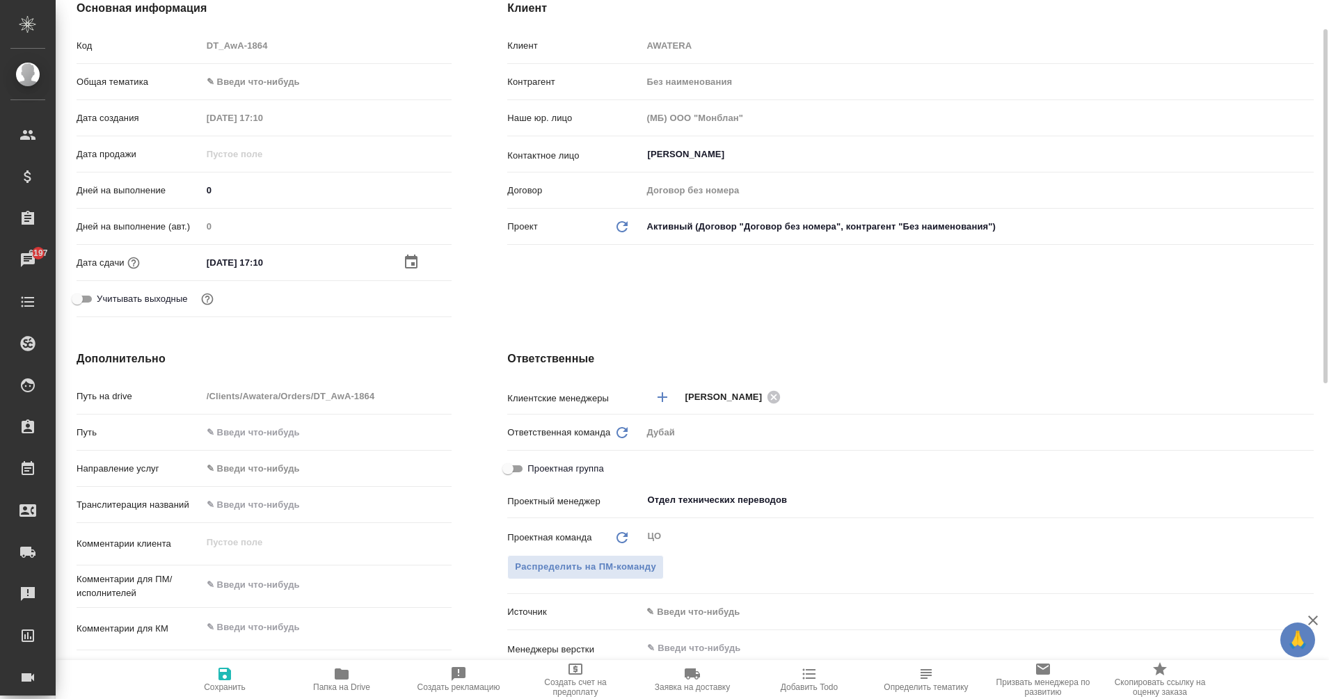
scroll to position [211, 0]
click at [684, 501] on input "Отдел технических переводов" at bounding box center [954, 498] width 617 height 17
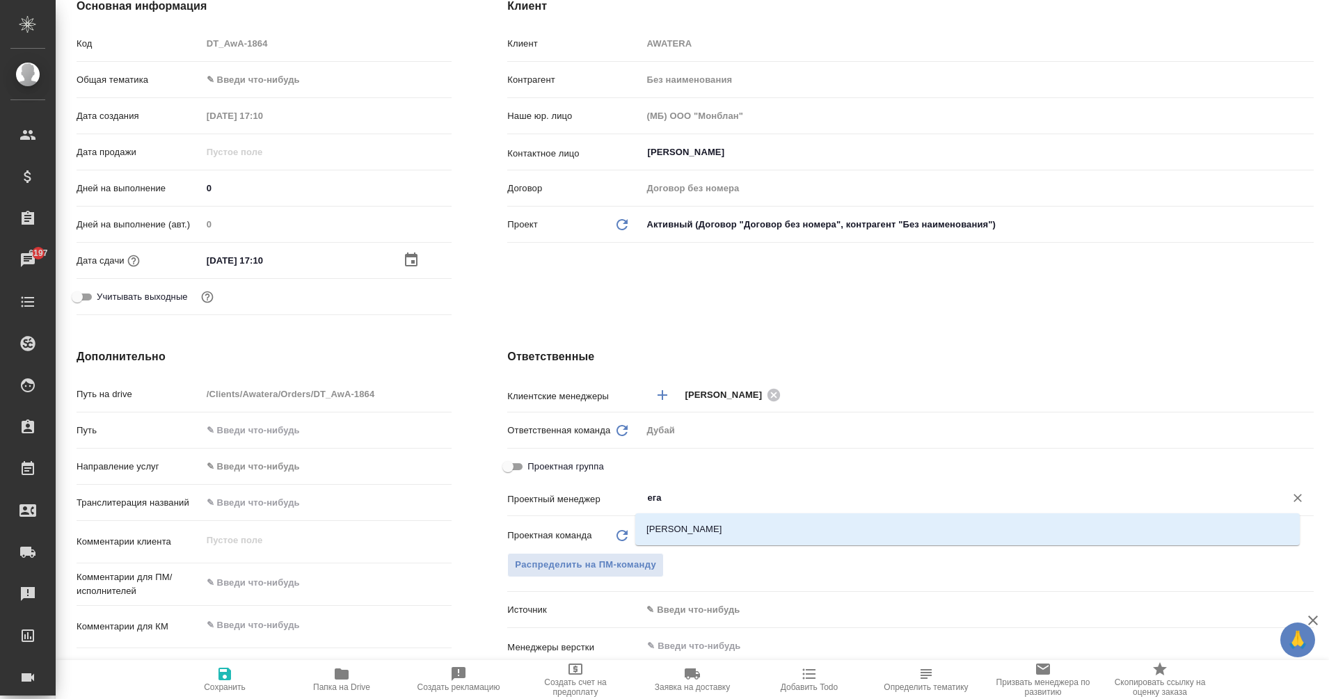
type input "еган"
click at [719, 525] on li "Еганян Маргарита" at bounding box center [967, 529] width 664 height 25
type textarea "x"
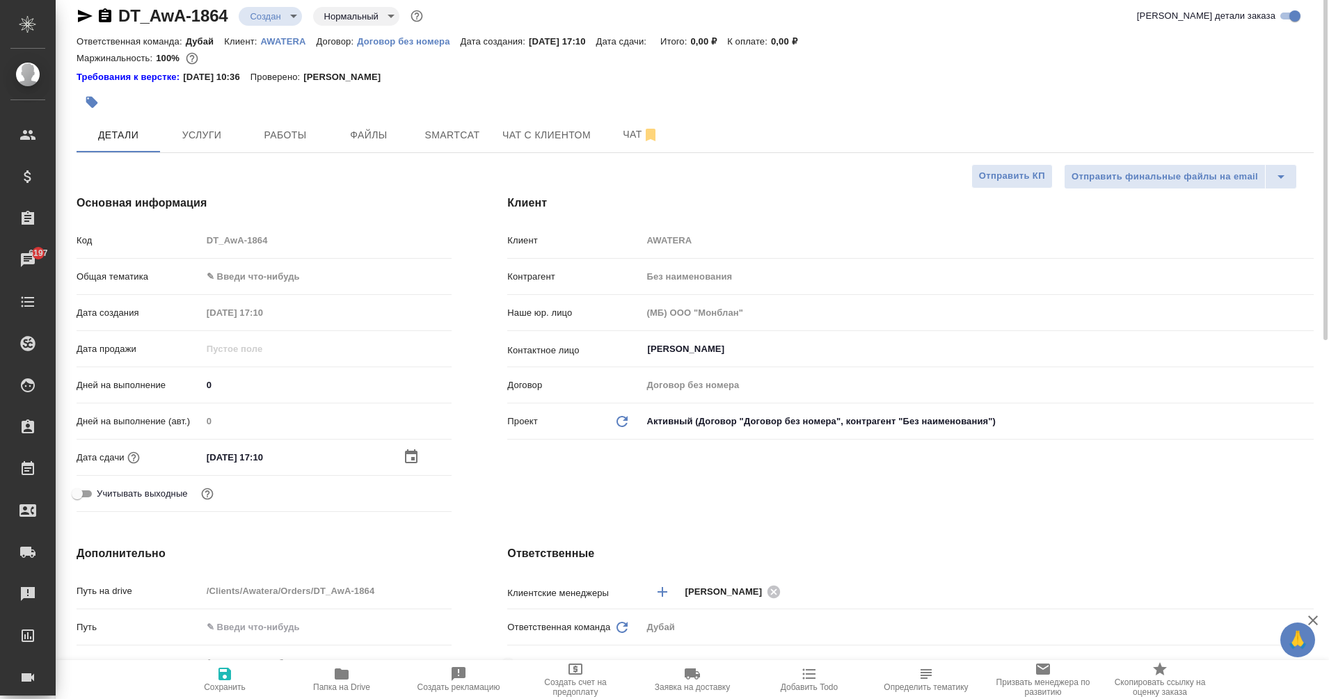
scroll to position [0, 0]
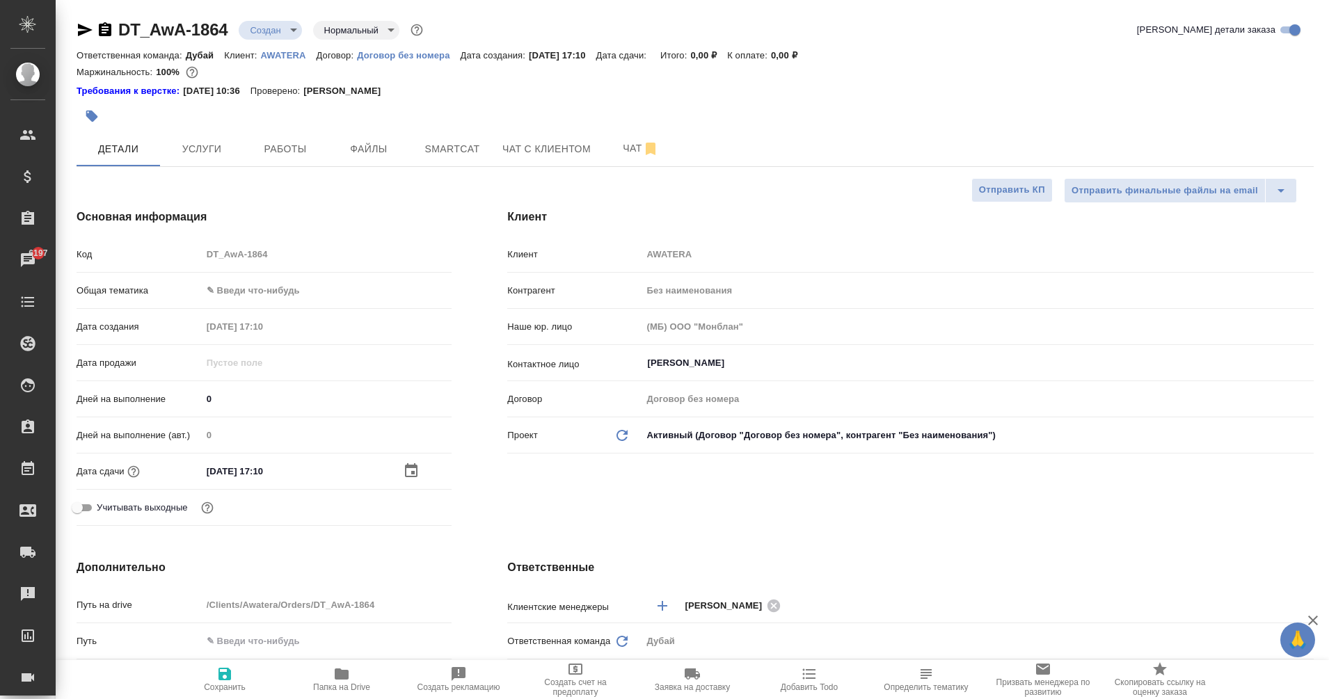
type input "Еганян Маргарита"
click at [225, 287] on body "🙏 .cls-1 fill:#fff; AWATERA Eganian Margarita Клиенты Спецификации Заказы 6197 …" at bounding box center [664, 349] width 1329 height 699
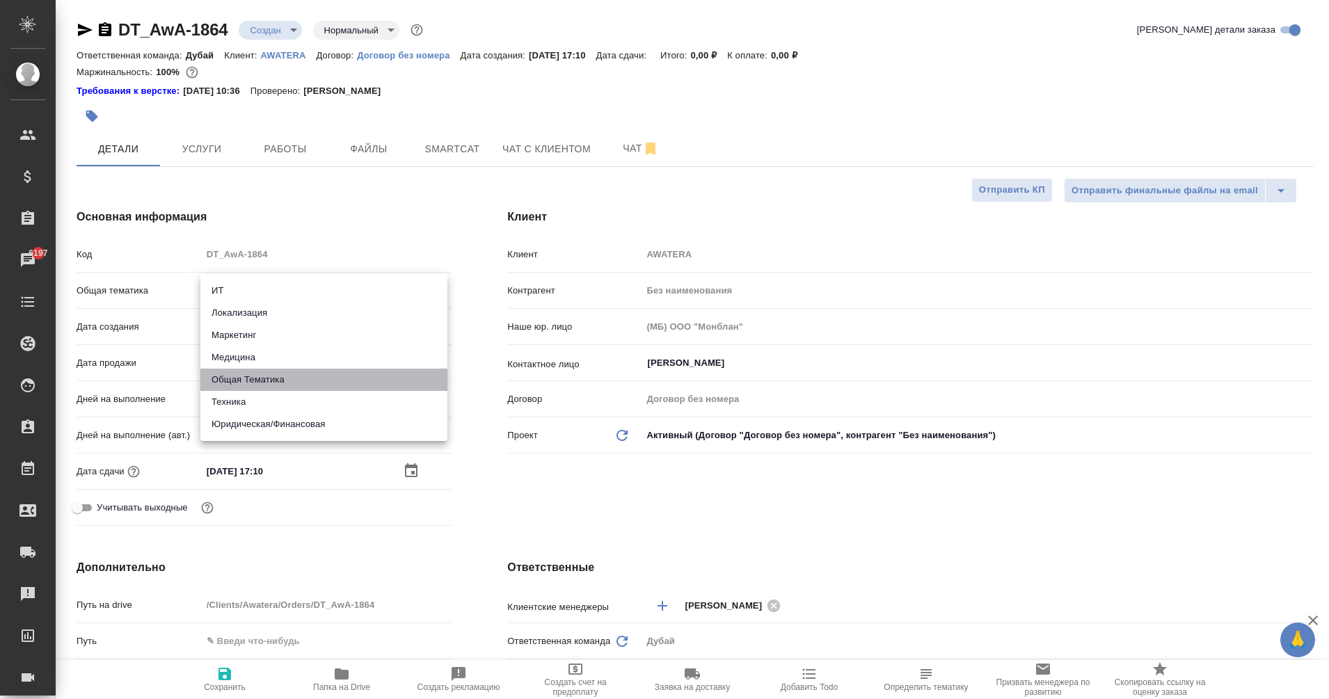
click at [271, 387] on li "Общая Тематика" at bounding box center [323, 380] width 247 height 22
type input "obtem"
type textarea "x"
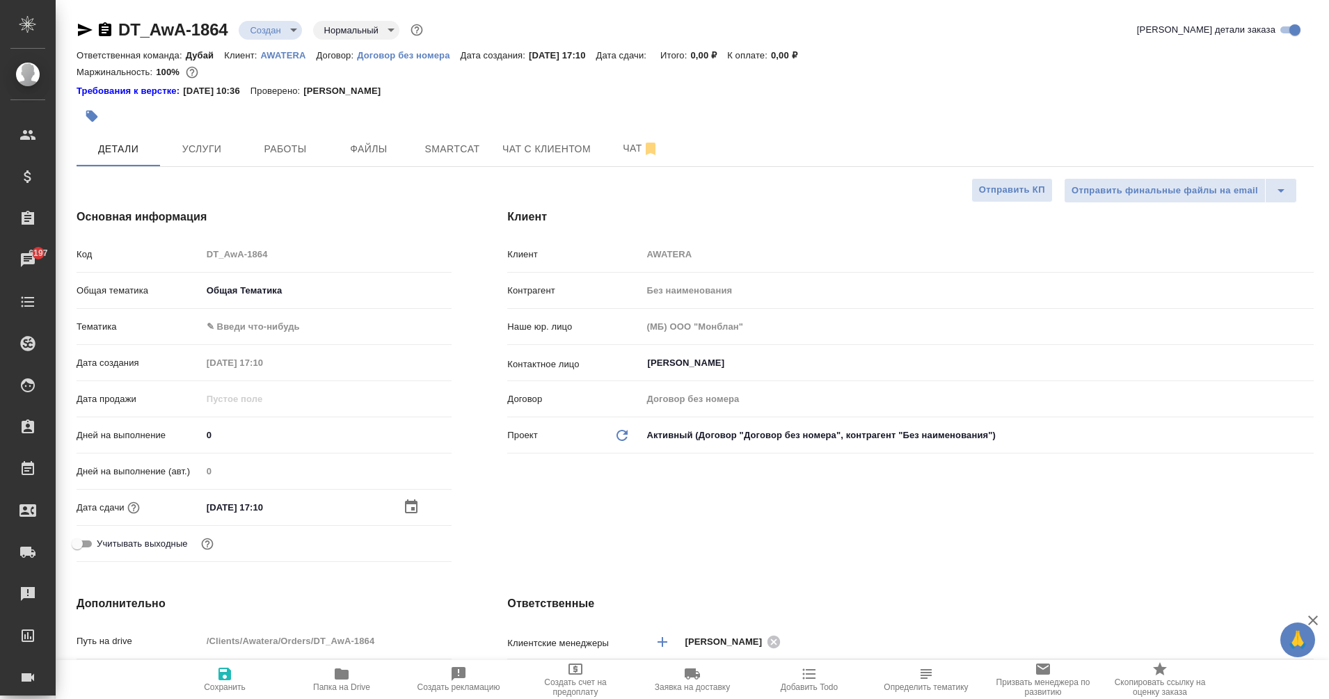
click at [230, 326] on body "🙏 .cls-1 fill:#fff; AWATERA Eganian Margarita Клиенты Спецификации Заказы 6197 …" at bounding box center [664, 349] width 1329 height 699
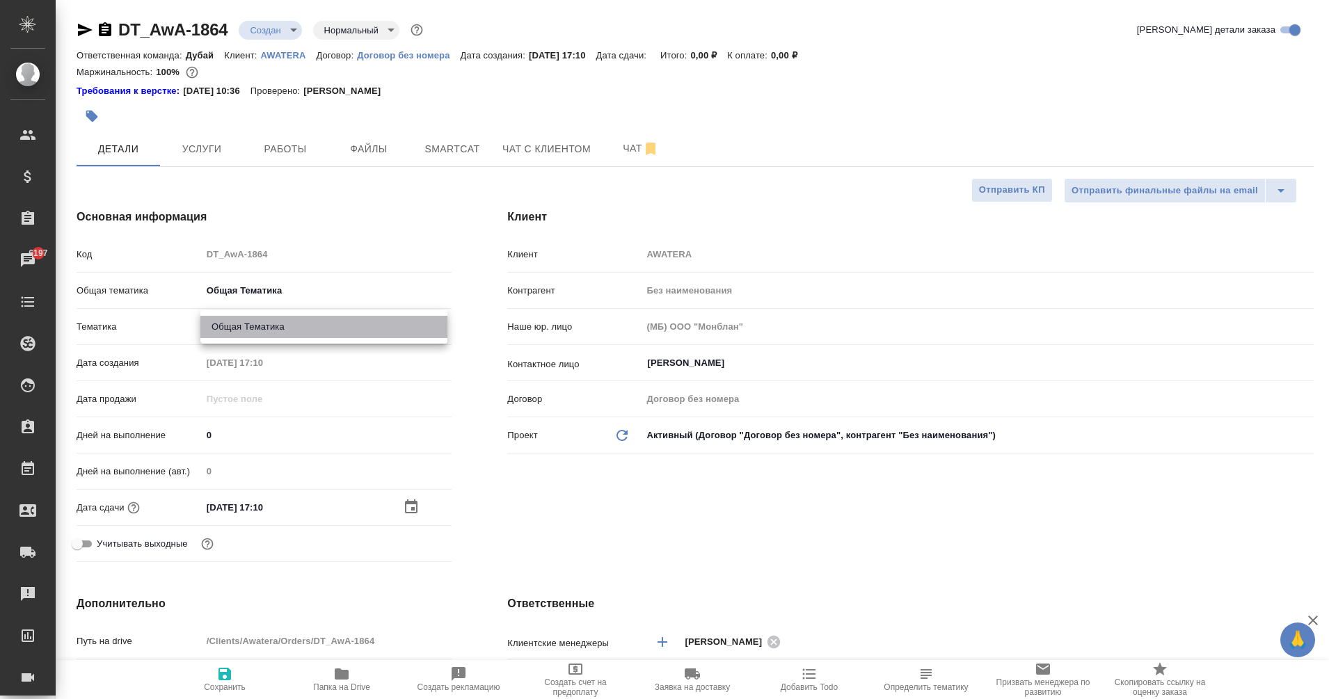
click at [289, 321] on li "Общая Тематика" at bounding box center [323, 327] width 247 height 22
type textarea "x"
type input "6012b1ca196b0e5c9229a120"
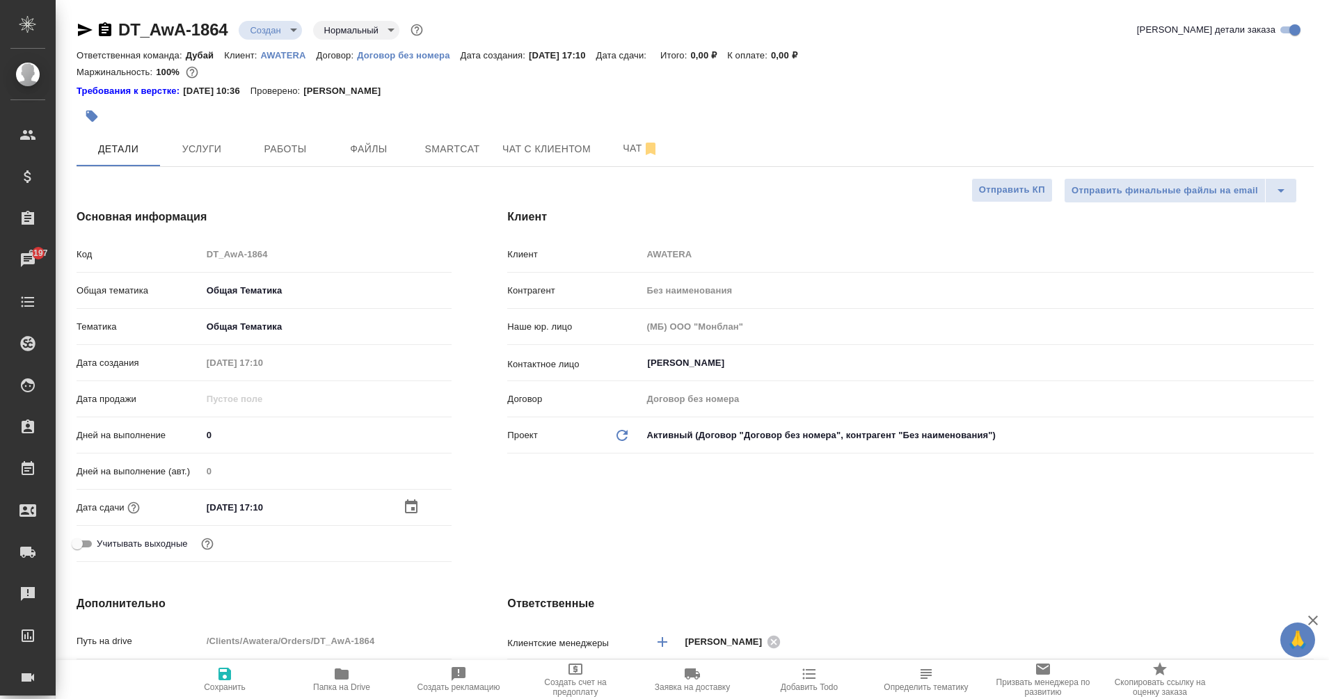
click at [228, 684] on span "Сохранить" at bounding box center [225, 687] width 42 height 10
type textarea "x"
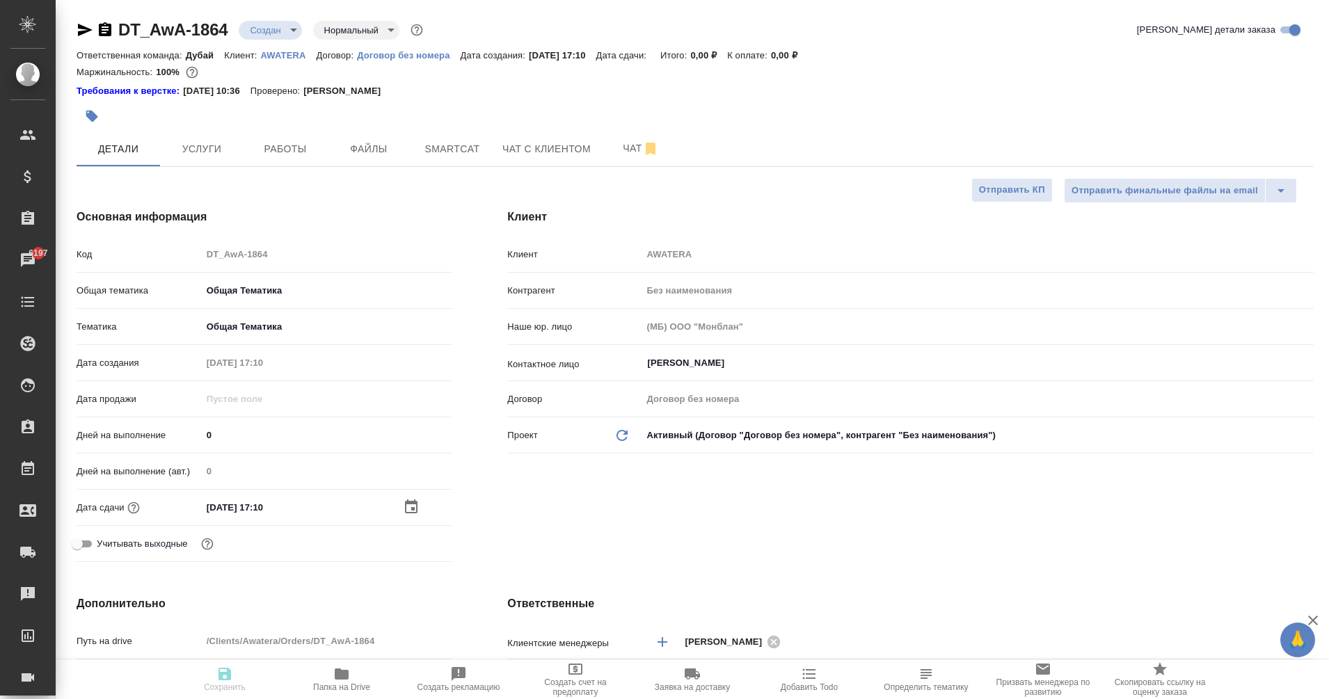
type textarea "x"
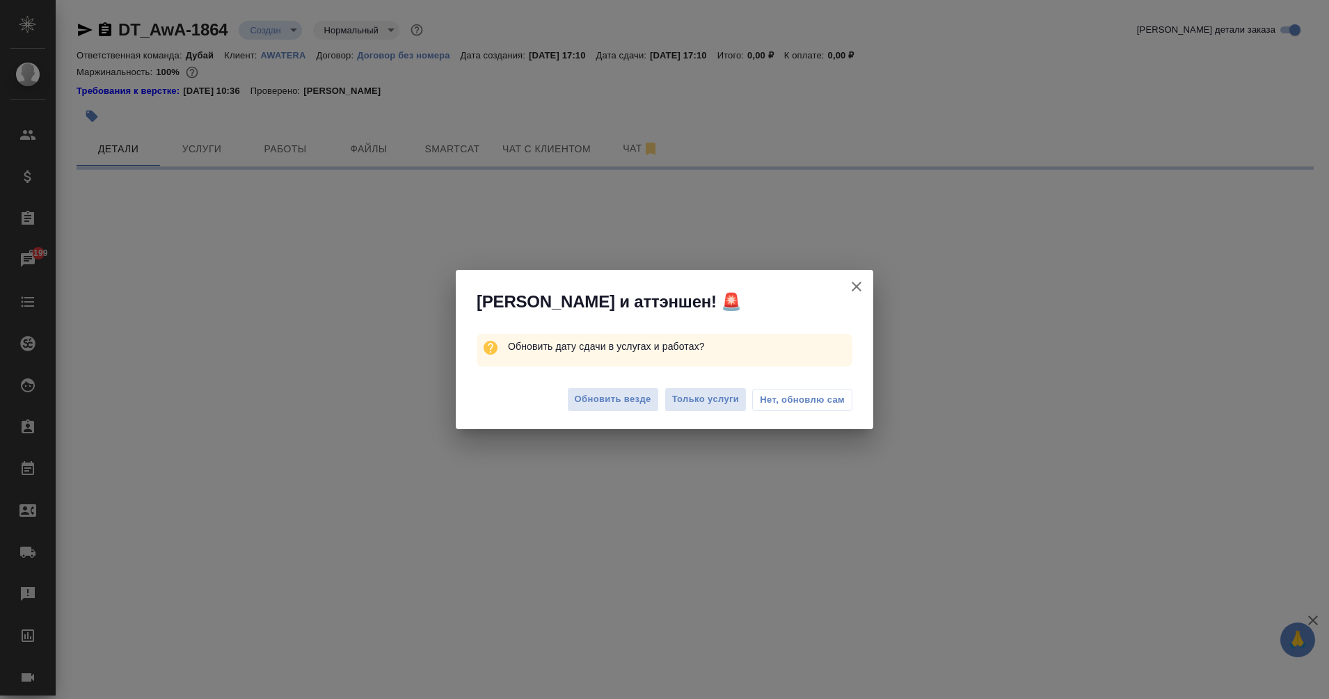
select select "RU"
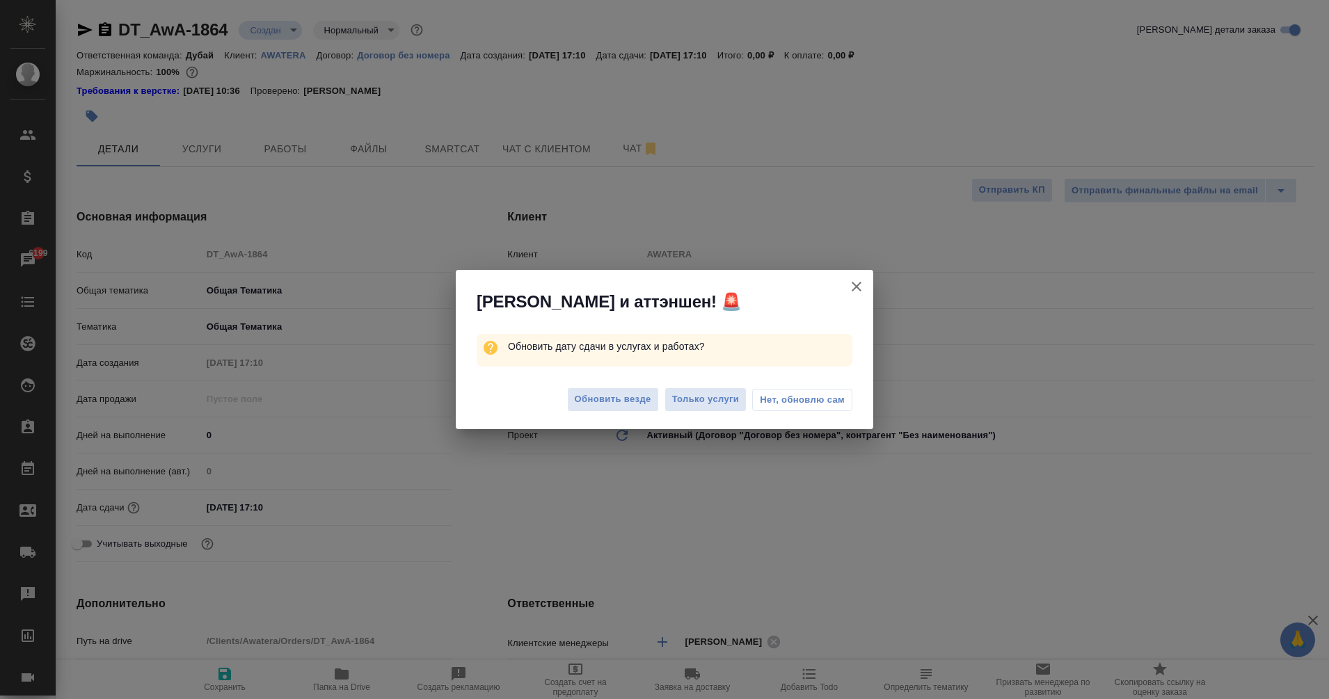
type textarea "x"
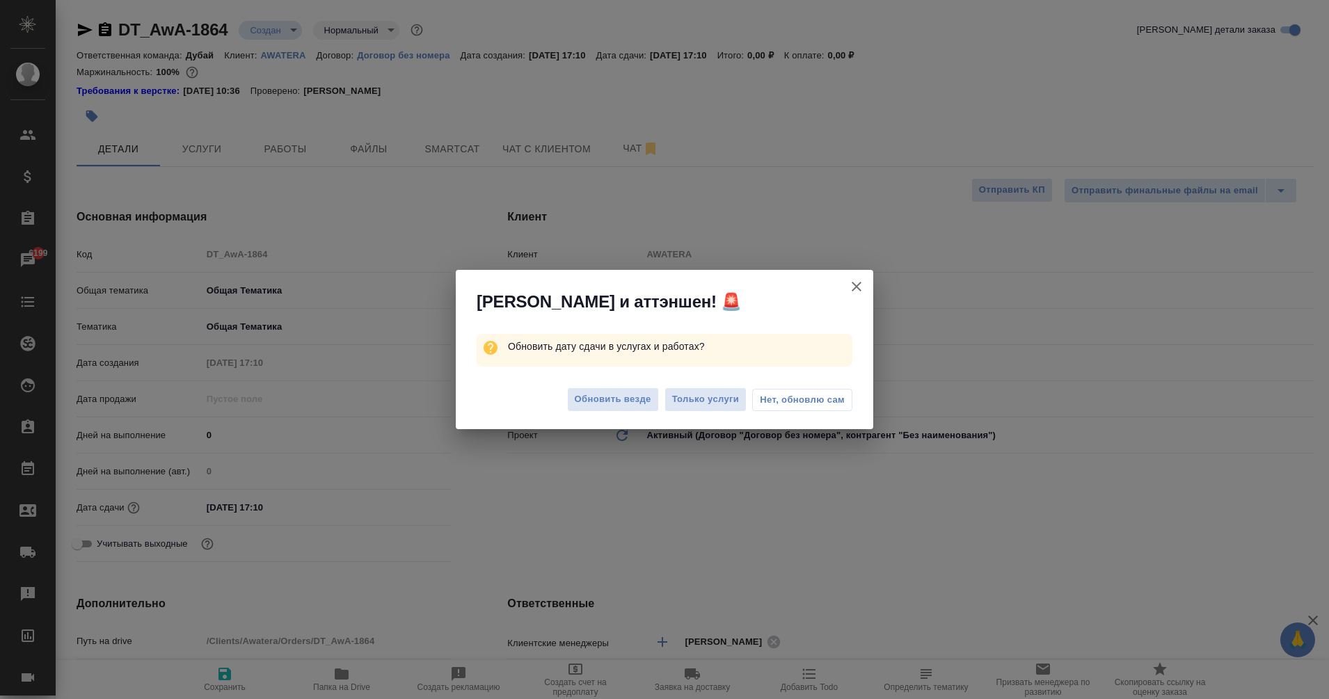
type textarea "x"
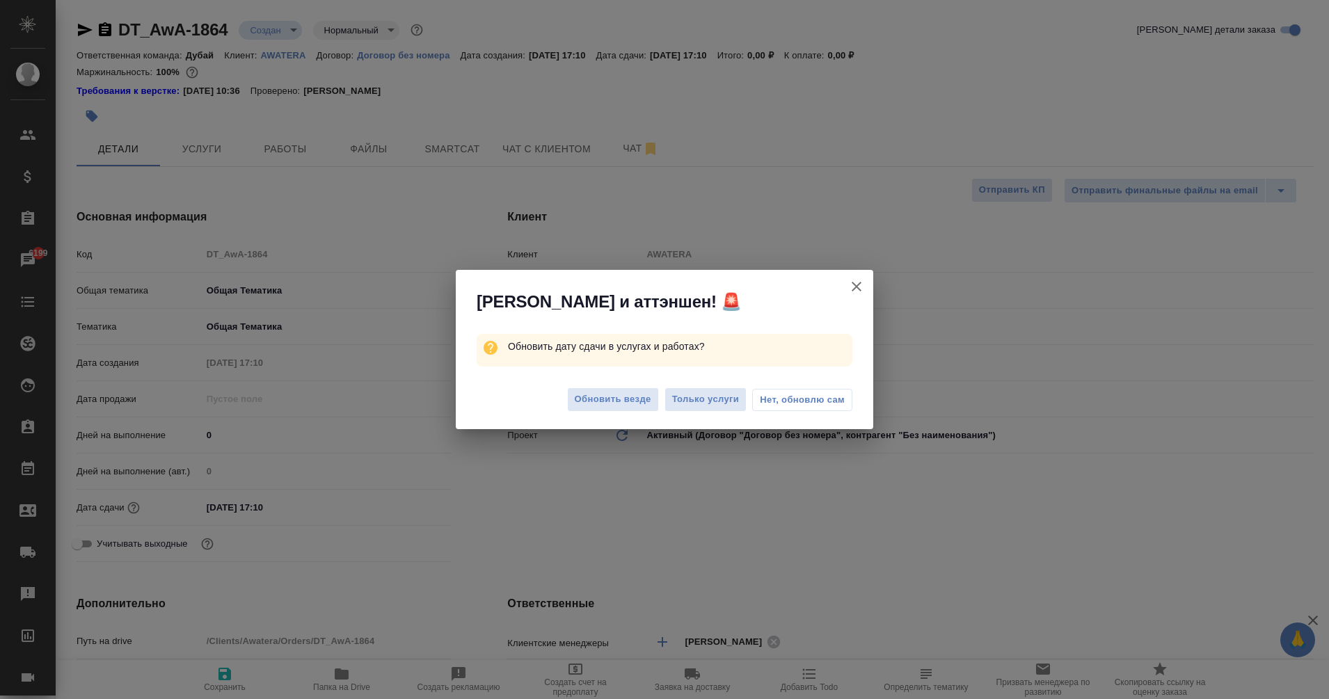
type textarea "x"
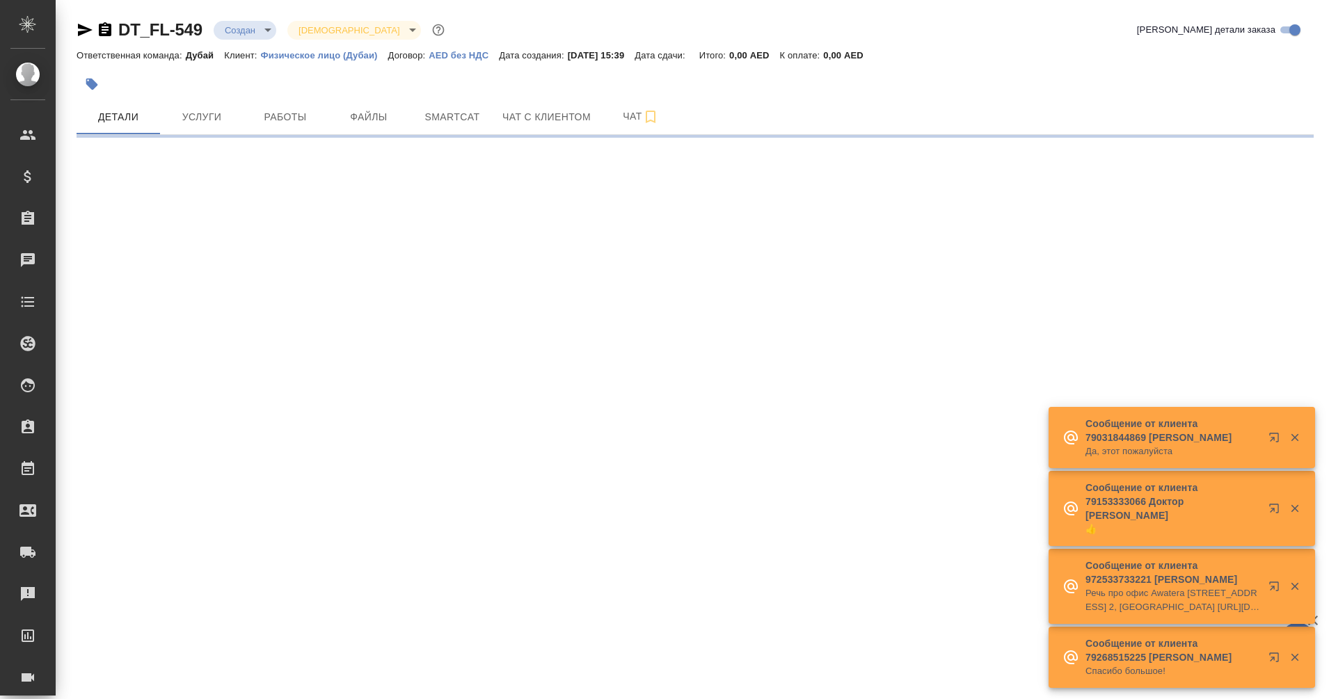
select select "RU"
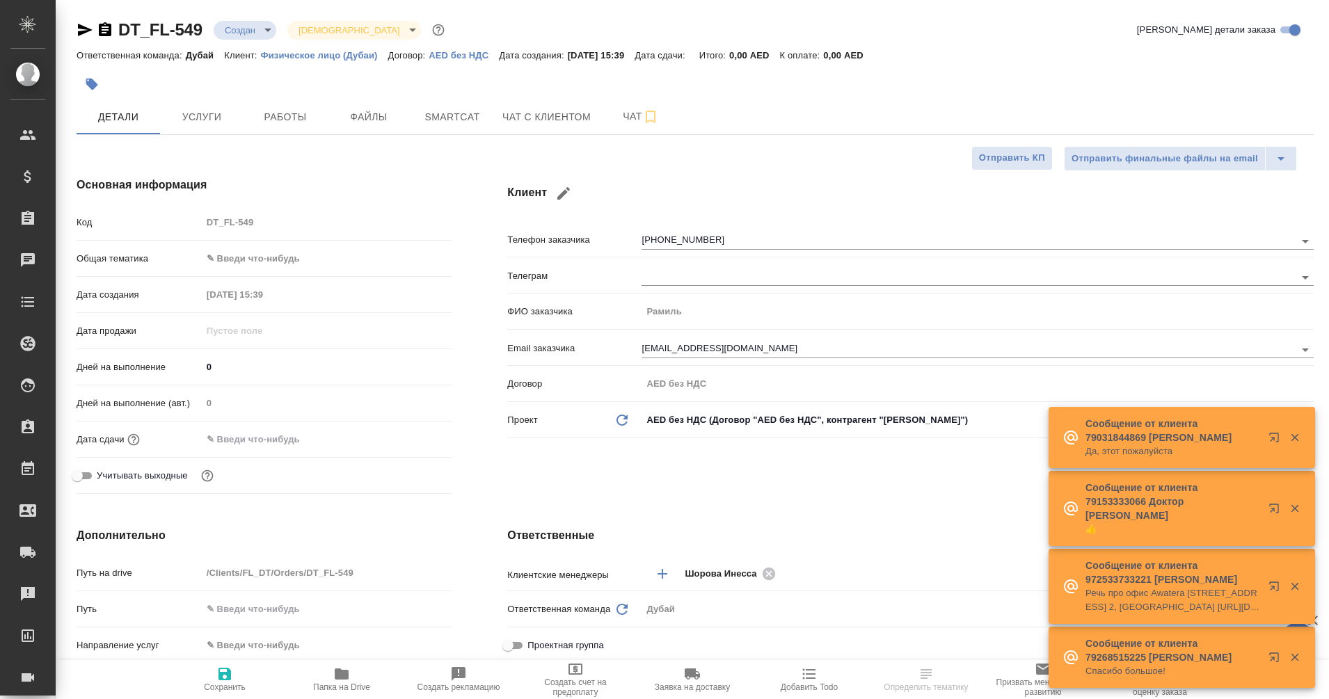
type input "Гудина Александра"
type textarea "x"
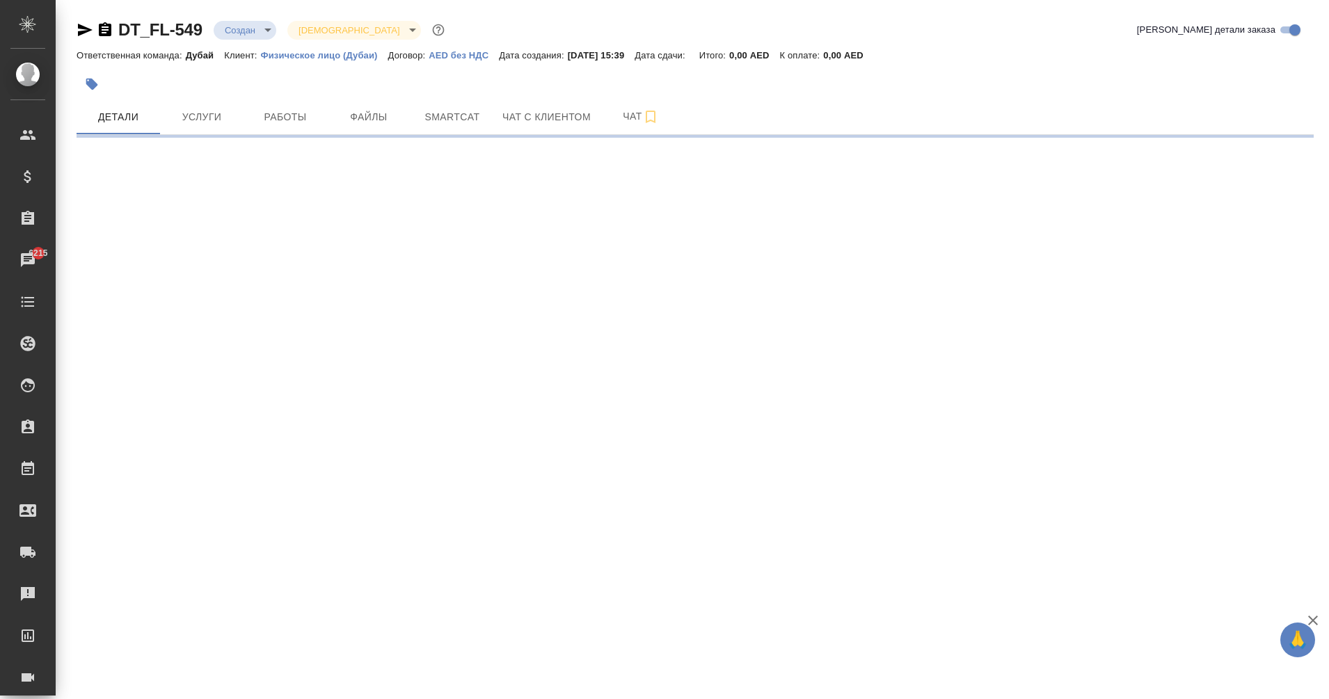
select select "RU"
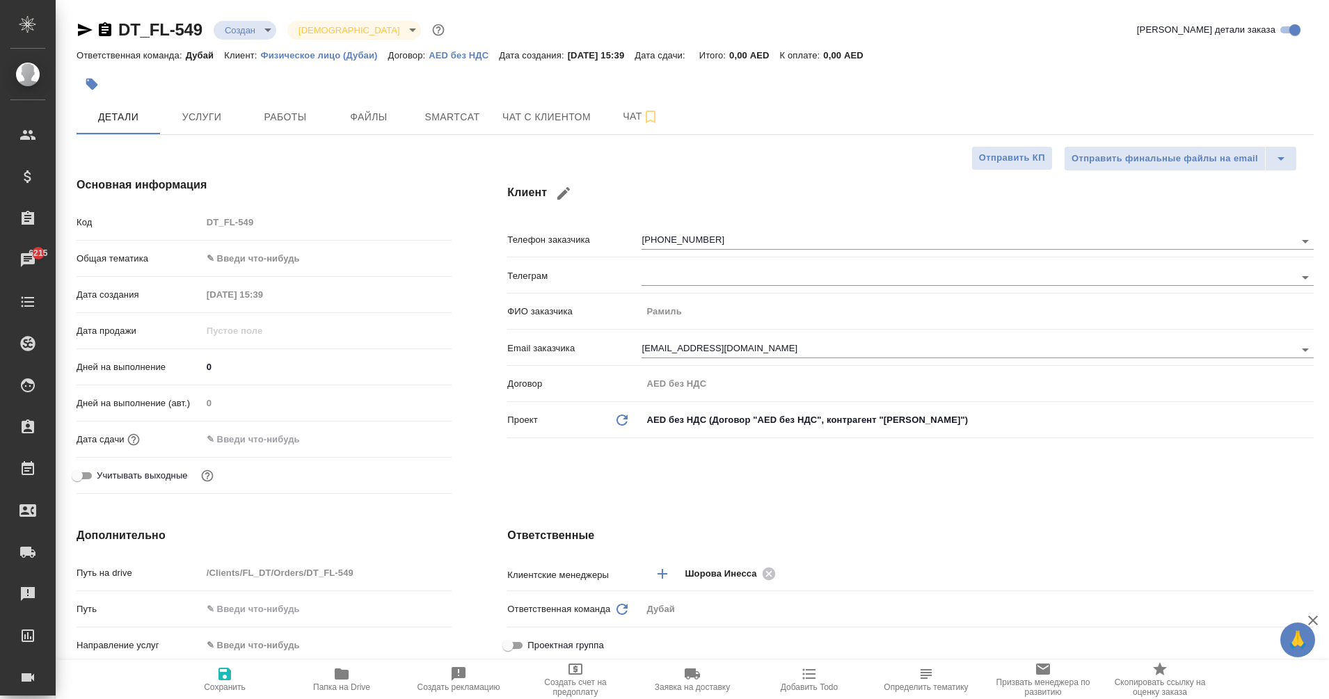
type textarea "x"
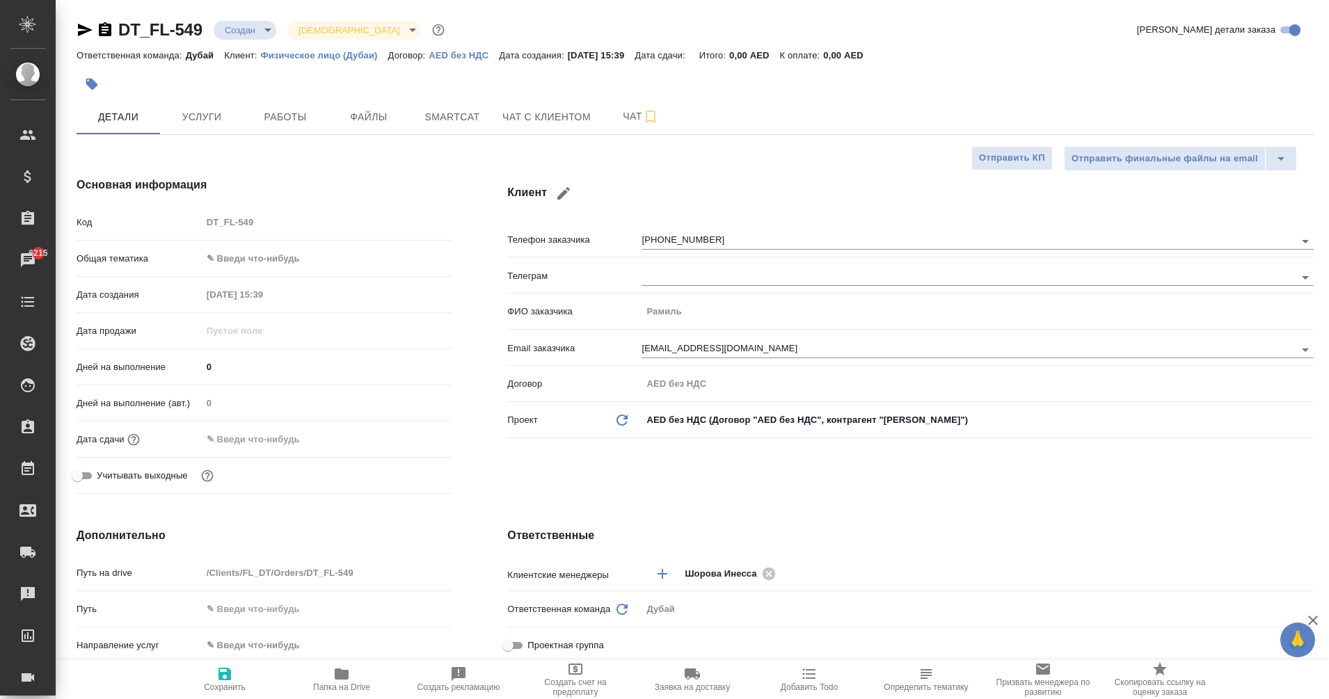
type textarea "x"
